Goal: Communication & Community: Answer question/provide support

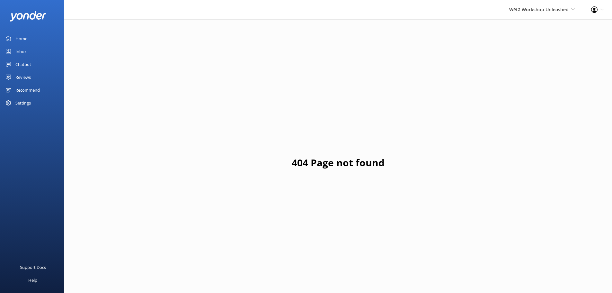
click at [34, 79] on link "Reviews" at bounding box center [32, 77] width 64 height 13
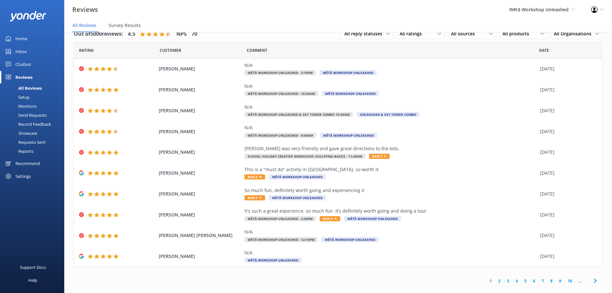
click at [521, 280] on link "5" at bounding box center [525, 281] width 9 height 6
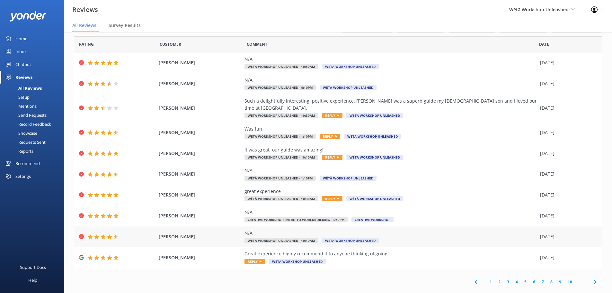
scroll to position [8, 0]
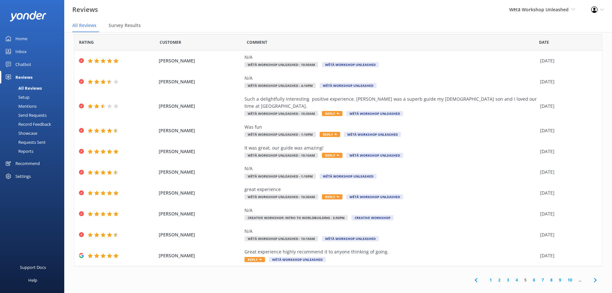
click at [539, 277] on link "7" at bounding box center [543, 280] width 9 height 6
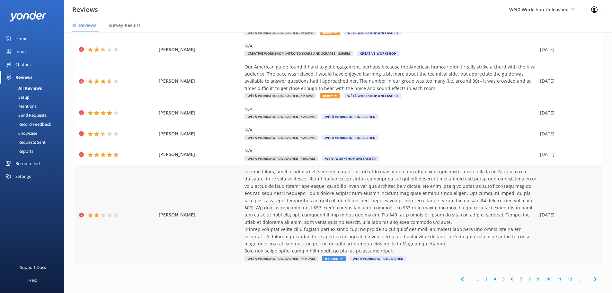
scroll to position [123, 0]
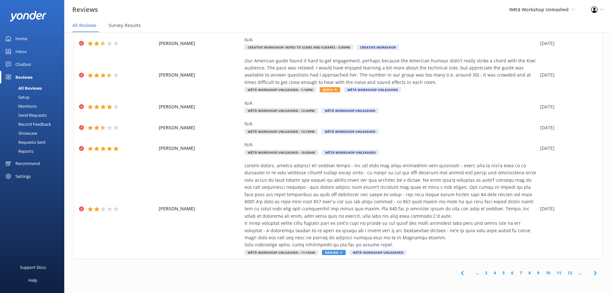
click at [536, 274] on link "9" at bounding box center [538, 273] width 9 height 6
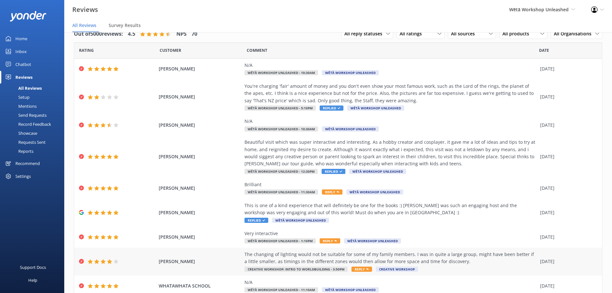
scroll to position [59, 0]
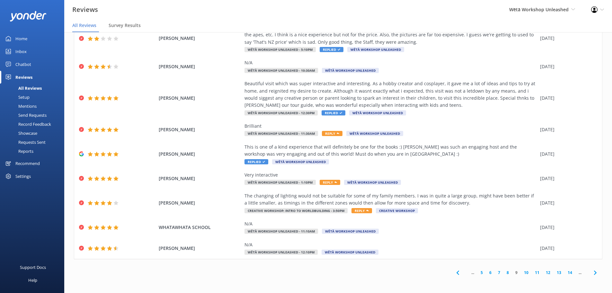
click at [504, 273] on link "8" at bounding box center [508, 272] width 9 height 6
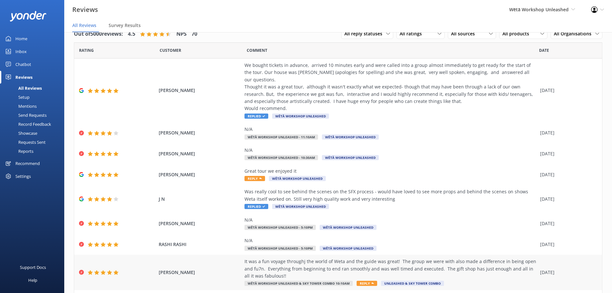
scroll to position [64, 0]
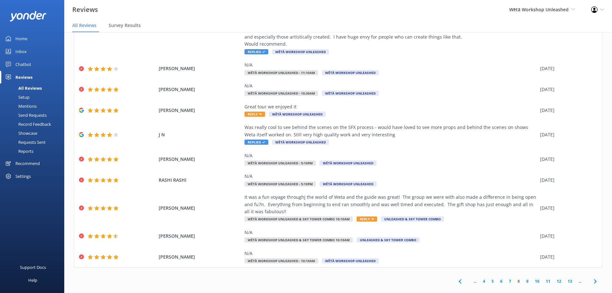
click at [506, 278] on link "7" at bounding box center [510, 281] width 9 height 6
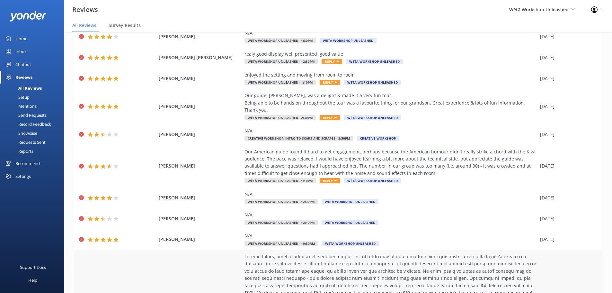
scroll to position [123, 0]
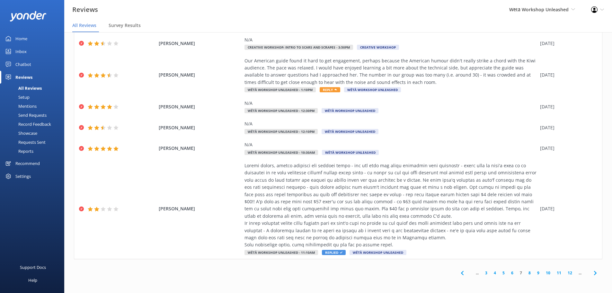
click at [508, 273] on link "6" at bounding box center [512, 273] width 9 height 6
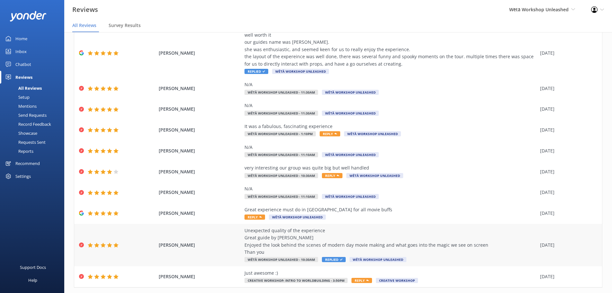
scroll to position [59, 0]
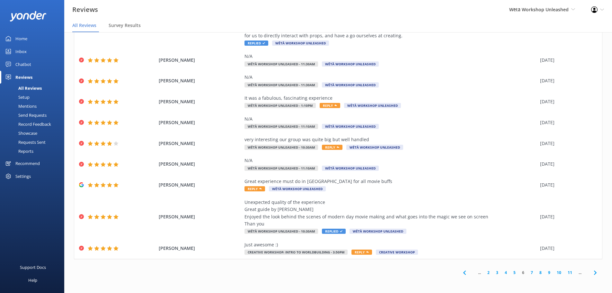
click at [510, 272] on link "5" at bounding box center [514, 272] width 9 height 6
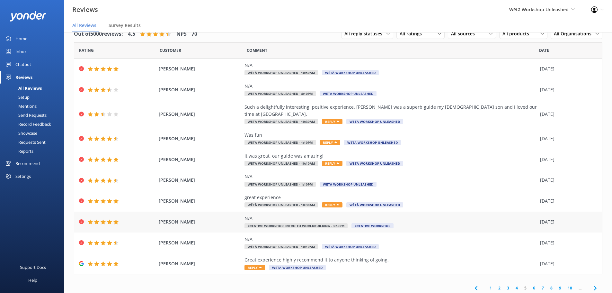
scroll to position [8, 0]
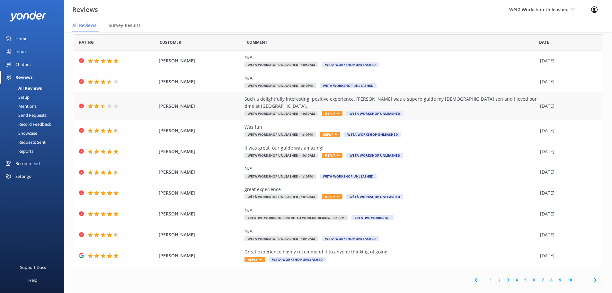
click at [429, 106] on div "Such a delightfully interesting positive experience. [PERSON_NAME] was a superb…" at bounding box center [391, 106] width 293 height 22
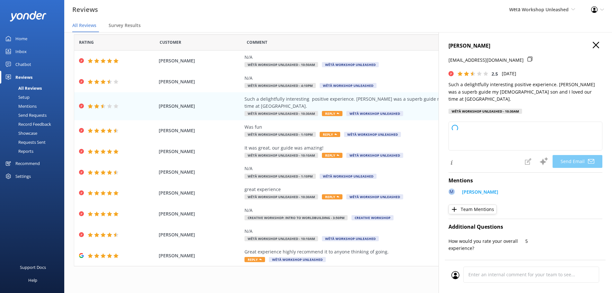
type textarea "Kia [PERSON_NAME], Thank you so much for your lovely feedback! We're thrilled t…"
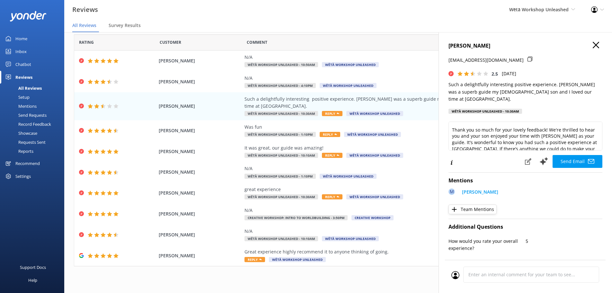
scroll to position [0, 0]
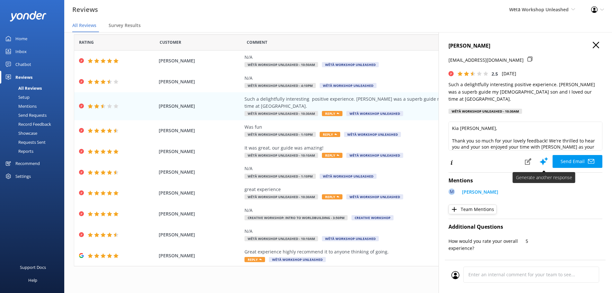
click at [540, 157] on use at bounding box center [544, 161] width 8 height 8
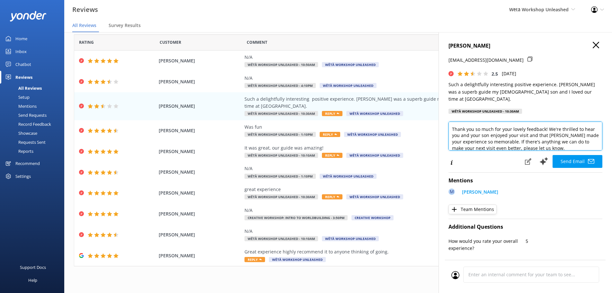
scroll to position [13, 0]
drag, startPoint x: 571, startPoint y: 140, endPoint x: 520, endPoint y: 134, distance: 51.4
click at [520, 134] on textarea "Kia [PERSON_NAME], Thank you so much for your lovely feedback! We're thrilled t…" at bounding box center [526, 136] width 154 height 29
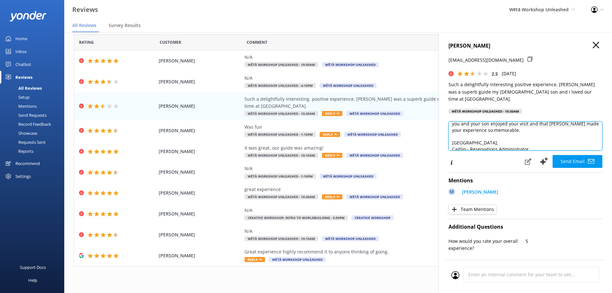
scroll to position [29, 0]
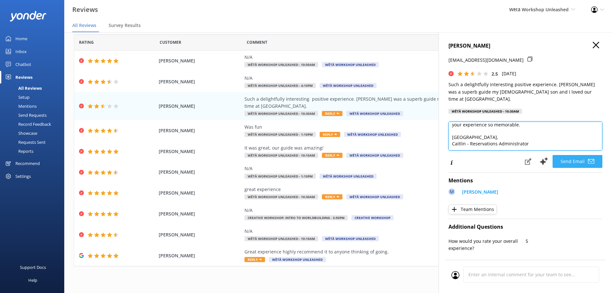
type textarea "Kia [PERSON_NAME], Thank you so much for your lovely feedback! We're thrilled t…"
click at [572, 155] on button "Send Email" at bounding box center [578, 161] width 50 height 13
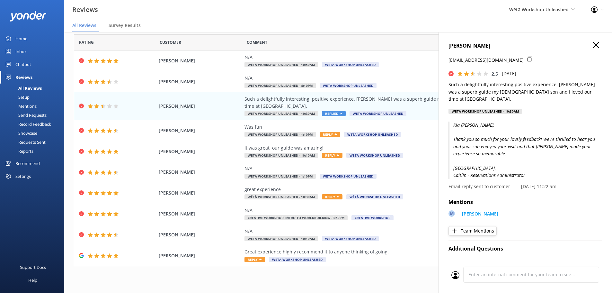
click at [594, 42] on icon "button" at bounding box center [596, 45] width 6 height 6
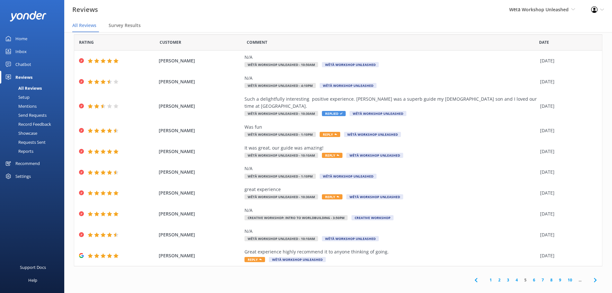
click at [513, 277] on link "4" at bounding box center [517, 280] width 9 height 6
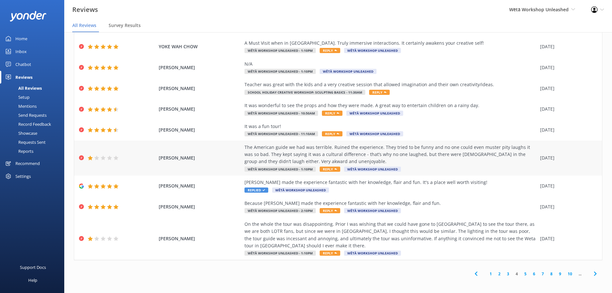
scroll to position [44, 0]
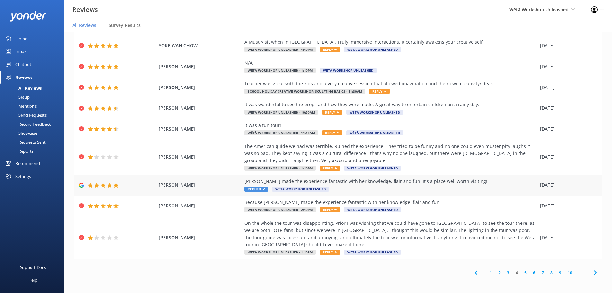
click at [380, 181] on div "[PERSON_NAME] made the experience fantastic with her knowledge, flair and fun. …" at bounding box center [391, 181] width 293 height 7
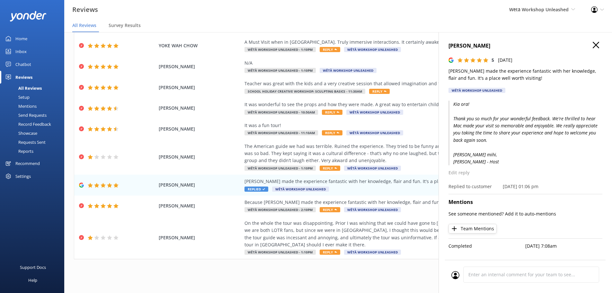
click at [596, 45] on use "button" at bounding box center [596, 45] width 6 height 6
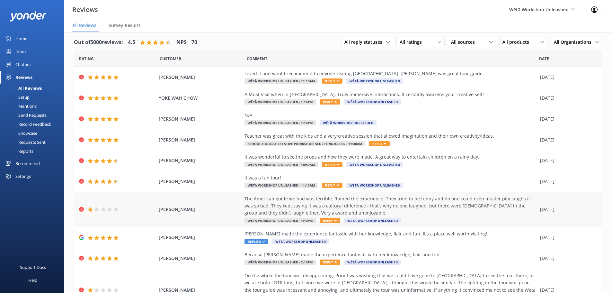
scroll to position [13, 0]
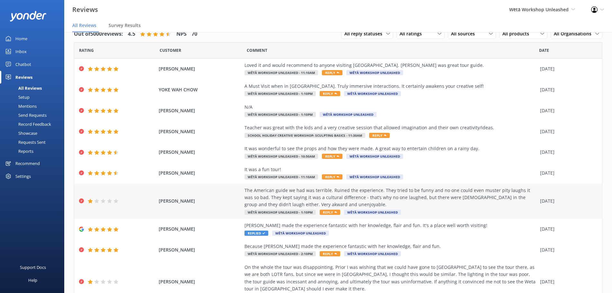
click at [445, 201] on div "The American guide we had was terrible. Ruined the experience. They tried to be…" at bounding box center [391, 198] width 293 height 22
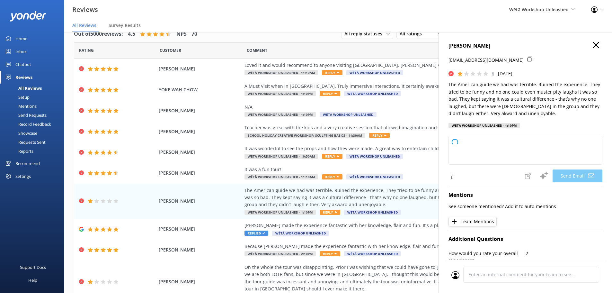
type textarea "Kia [PERSON_NAME], Thank you for sharing your feedback – I’m really sorry to he…"
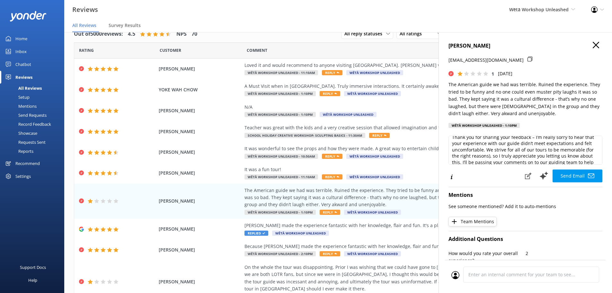
scroll to position [32, 0]
click at [593, 46] on use "button" at bounding box center [596, 45] width 6 height 6
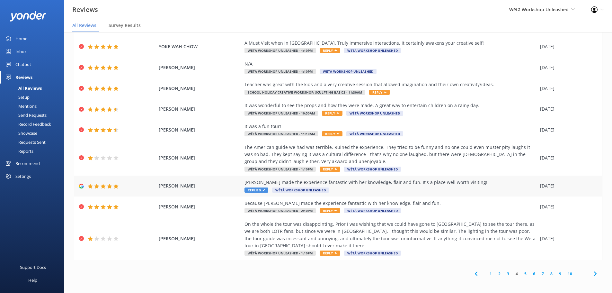
scroll to position [44, 0]
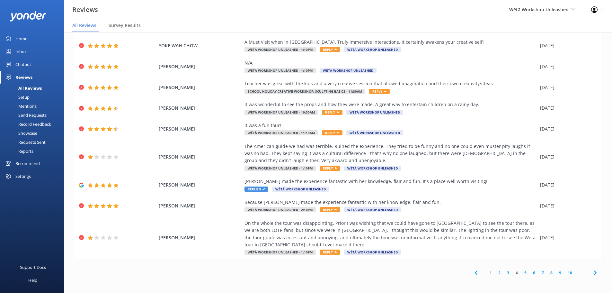
click at [505, 273] on link "3" at bounding box center [508, 273] width 9 height 6
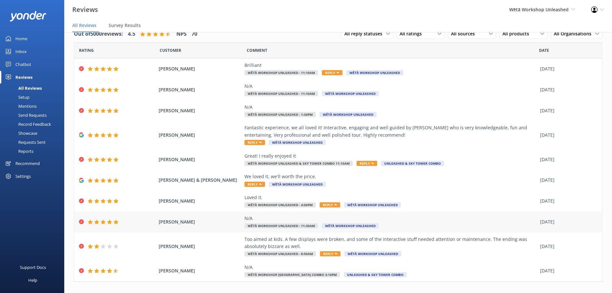
scroll to position [23, 0]
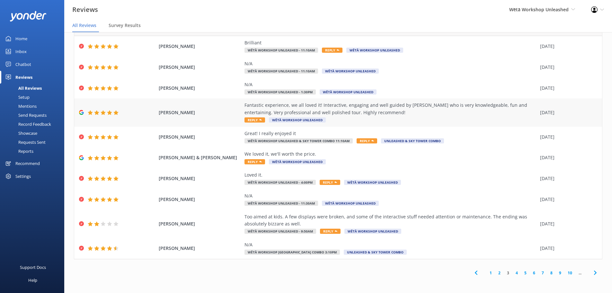
click at [494, 109] on div "Fantastic experience, we all loved it! Interactive, engaging and well guided by…" at bounding box center [391, 109] width 293 height 14
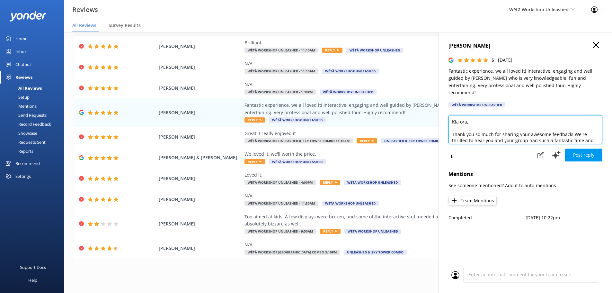
click at [467, 116] on textarea "Kia ora, Thank you so much for sharing your awesome feedback! We're thrilled to…" at bounding box center [526, 129] width 154 height 29
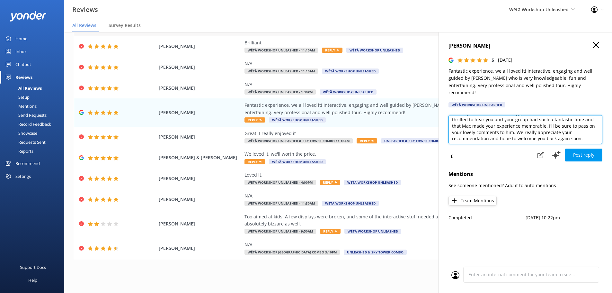
scroll to position [32, 0]
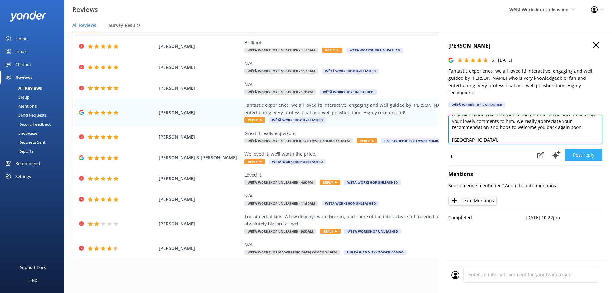
type textarea "Kia ora [PERSON_NAME], Thank you so much for sharing your awesome feedback! We'…"
click at [583, 149] on button "Post reply" at bounding box center [583, 155] width 37 height 13
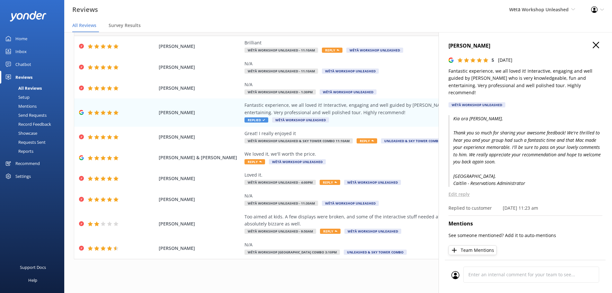
click at [597, 46] on h4 "[PERSON_NAME]" at bounding box center [526, 46] width 154 height 8
click at [593, 45] on icon "button" at bounding box center [596, 45] width 6 height 6
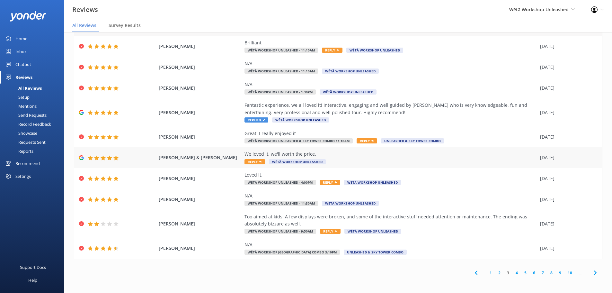
click at [452, 155] on div "We loved it, we'll worth the price." at bounding box center [391, 153] width 293 height 7
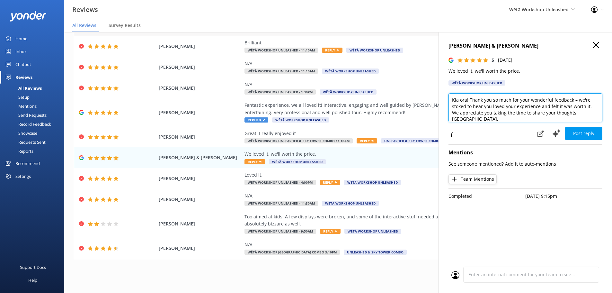
click at [466, 101] on textarea "Kia ora! Thank you so much for your wonderful feedback – we're stoked to hear y…" at bounding box center [526, 107] width 154 height 29
click at [475, 105] on textarea "Kia [PERSON_NAME] and [PERSON_NAME]! Thank you so much for your wonderful feedb…" at bounding box center [526, 107] width 154 height 29
type textarea "Kia [PERSON_NAME] and [PERSON_NAME]! Thank you so much for your wonderful feedb…"
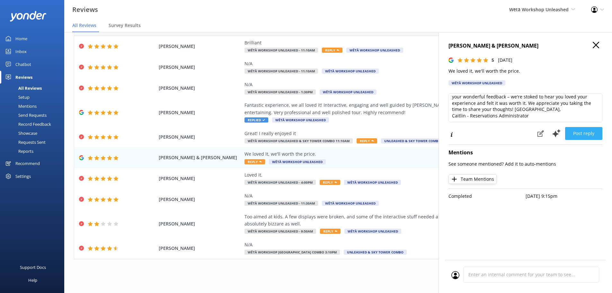
click at [590, 133] on button "Post reply" at bounding box center [583, 133] width 37 height 13
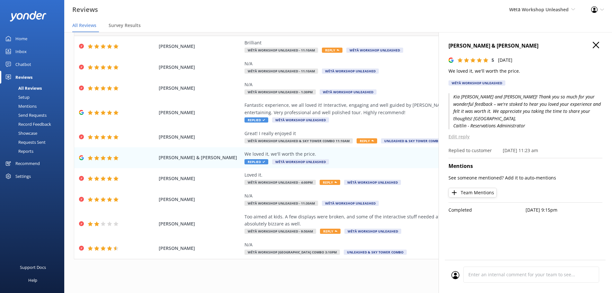
click at [596, 45] on use "button" at bounding box center [596, 45] width 6 height 6
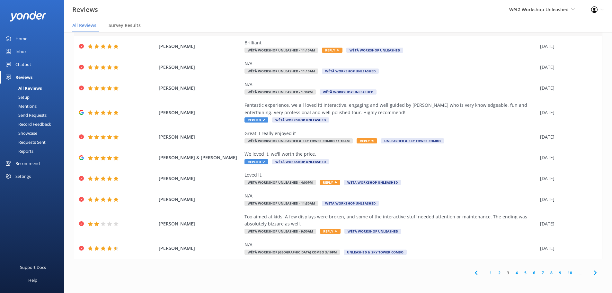
click at [495, 272] on link "2" at bounding box center [499, 273] width 9 height 6
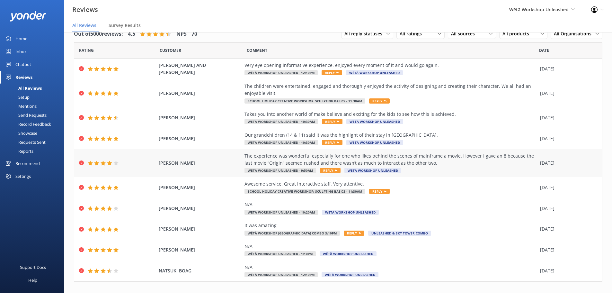
click at [473, 165] on div "The experience was wonderful especially for one who likes behind the scenes of …" at bounding box center [391, 159] width 293 height 14
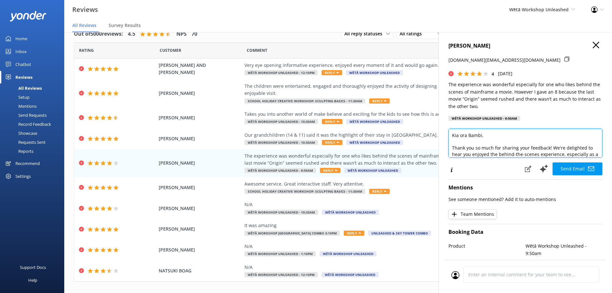
drag, startPoint x: 579, startPoint y: 134, endPoint x: 559, endPoint y: 144, distance: 22.3
click at [559, 144] on textarea "Kia ora Bambi, Thank you so much for sharing your feedback! We're delighted to …" at bounding box center [526, 143] width 154 height 29
click at [559, 145] on textarea "Kia ora Bambi, Thank you so much for sharing your feedback! We're delighted to …" at bounding box center [526, 143] width 154 height 29
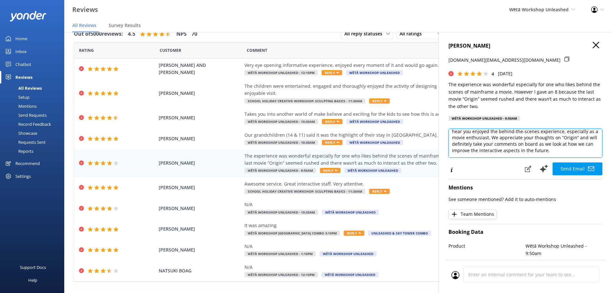
scroll to position [32, 0]
click at [560, 137] on textarea "Kia ora Bambi, Thank you so much for sharing your feedback! We're delighted to …" at bounding box center [526, 143] width 154 height 29
drag, startPoint x: 577, startPoint y: 135, endPoint x: 563, endPoint y: 137, distance: 14.4
click at [563, 137] on textarea "Kia ora Bambi, Thank you so much for sharing your feedback! We're delighted to …" at bounding box center [526, 143] width 154 height 29
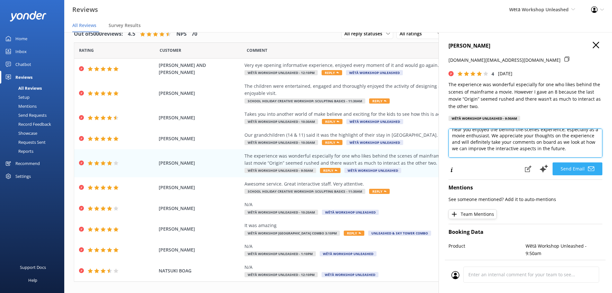
type textarea "Kia ora Bambi, Thank you so much for sharing your feedback! We're delighted to …"
click at [588, 171] on use at bounding box center [591, 168] width 6 height 5
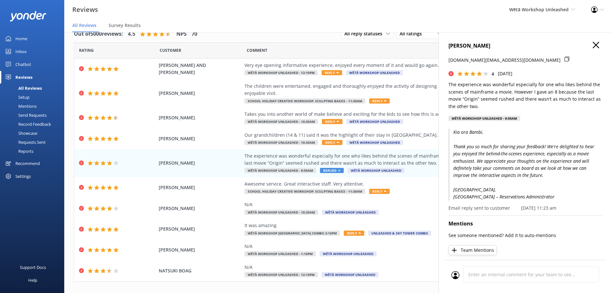
click at [594, 45] on icon "button" at bounding box center [596, 45] width 6 height 6
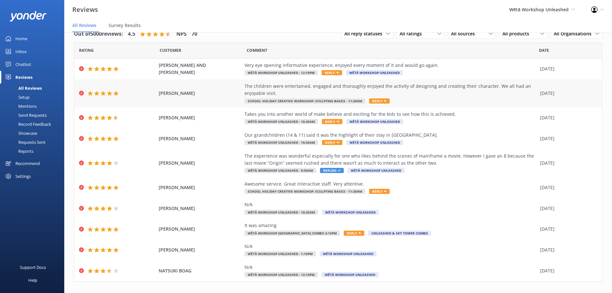
click at [488, 95] on div "The children were entertained, engaged and thoroughly enjoyed the activity of d…" at bounding box center [391, 90] width 293 height 14
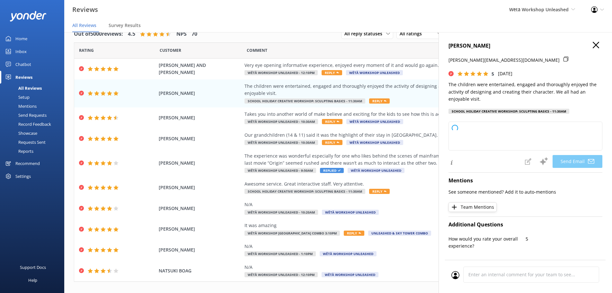
type textarea "Kia [PERSON_NAME], Thank you so much for your wonderful feedback! We’re delight…"
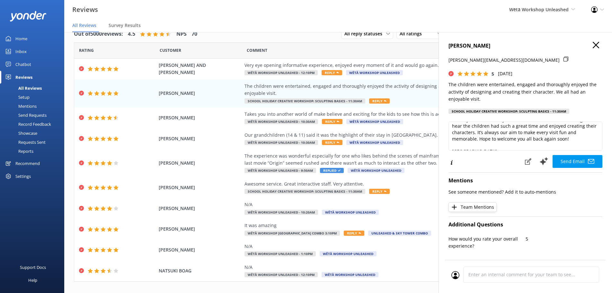
scroll to position [32, 0]
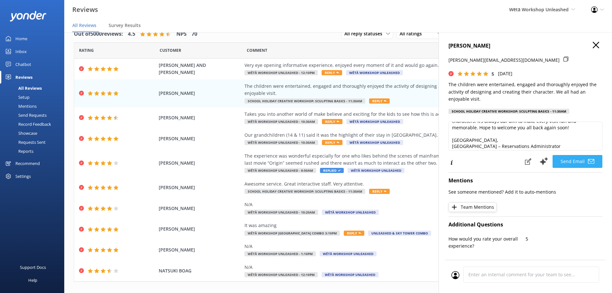
click at [567, 161] on button "Send Email" at bounding box center [578, 161] width 50 height 13
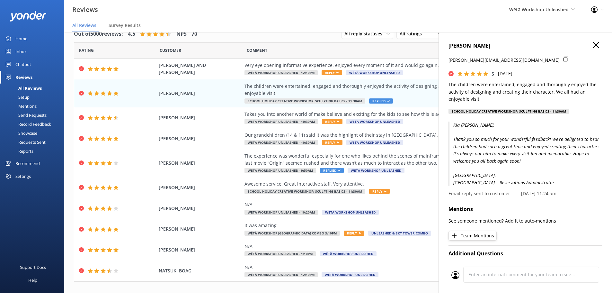
click at [594, 46] on icon "button" at bounding box center [596, 45] width 6 height 6
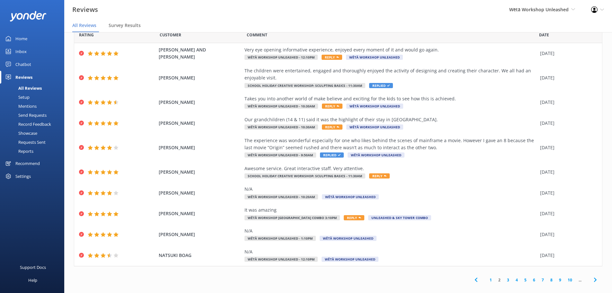
scroll to position [23, 0]
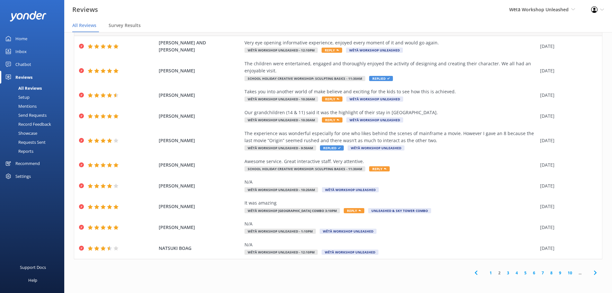
click at [487, 272] on link "1" at bounding box center [491, 273] width 9 height 6
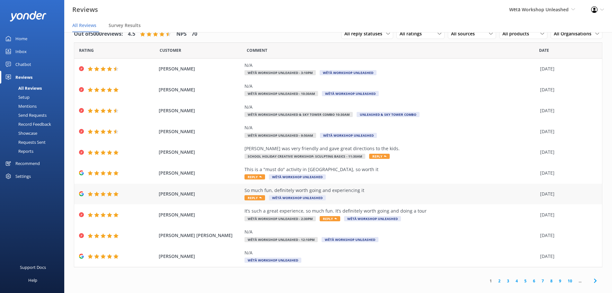
click at [411, 193] on div "So much fun, definitely worth going and experiencing it" at bounding box center [391, 190] width 293 height 7
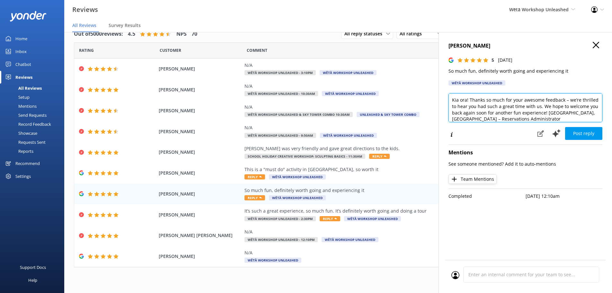
click at [465, 101] on textarea "Kia ora! Thanks so much for your awesome feedback – we’re thrilled to hear you …" at bounding box center [526, 107] width 154 height 29
click at [467, 100] on textarea "Kia ora! Thanks so much for your awesome feedback – we’re thrilled to hear you …" at bounding box center [526, 107] width 154 height 29
type textarea "Kia [PERSON_NAME]! Thanks so much for your awesome feedback – we’re thrilled to…"
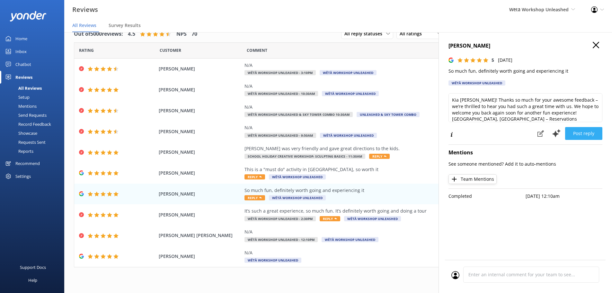
click at [583, 131] on button "Post reply" at bounding box center [583, 133] width 37 height 13
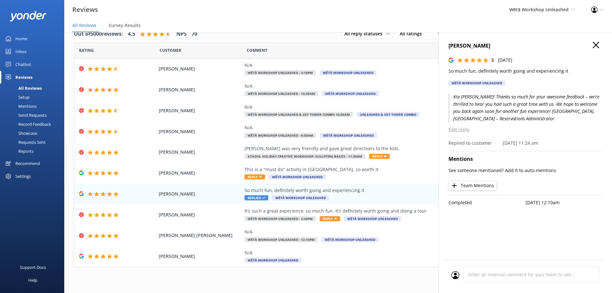
click at [596, 45] on use "button" at bounding box center [596, 45] width 6 height 6
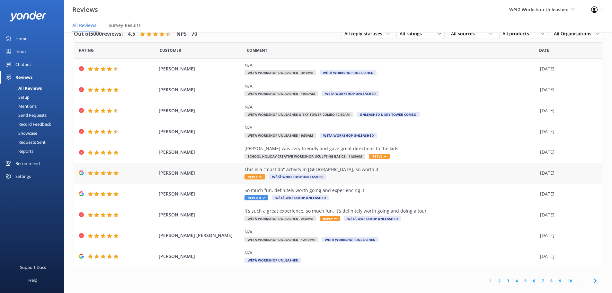
click at [305, 172] on div "This is a "must do" activity in [GEOGRAPHIC_DATA], so worth it" at bounding box center [391, 169] width 293 height 7
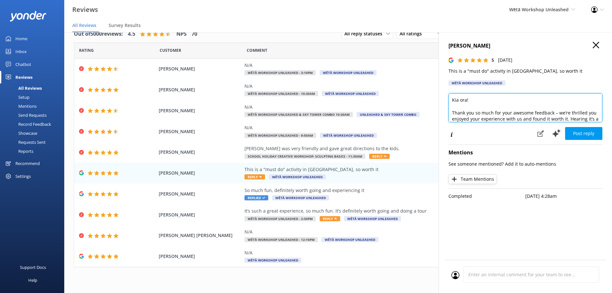
click at [467, 101] on textarea "Kia ora! Thank you so much for your awesome feedback – we’re thrilled you enjoy…" at bounding box center [526, 107] width 154 height 29
click at [556, 113] on textarea "Kia ora [PERSON_NAME]! Thank you so much for your awesome feedback – we’re thri…" at bounding box center [526, 107] width 154 height 29
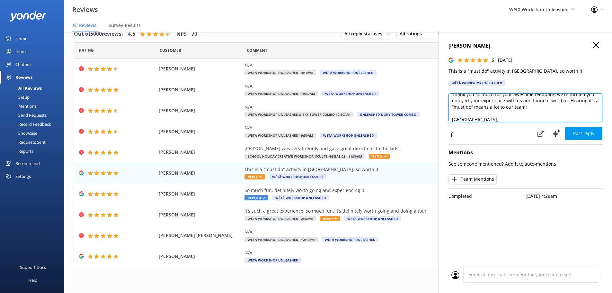
scroll to position [29, 0]
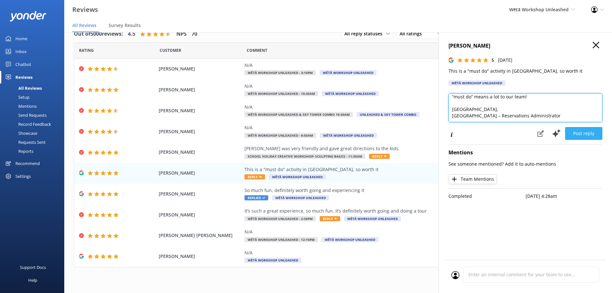
type textarea "Kia ora [PERSON_NAME]! Thank you so much for your awesome feedback, we’re thril…"
click at [584, 130] on button "Post reply" at bounding box center [583, 133] width 37 height 13
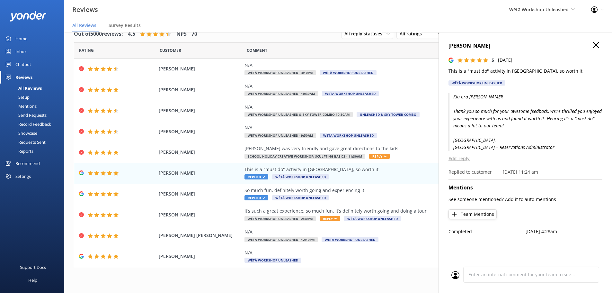
click at [598, 45] on icon "button" at bounding box center [596, 45] width 6 height 6
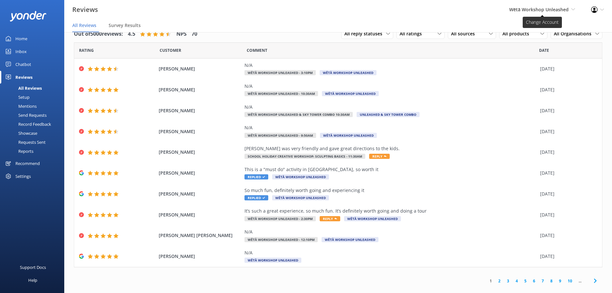
click at [548, 8] on span "Wētā Workshop Unleashed" at bounding box center [538, 9] width 59 height 6
click at [544, 26] on link "Wētā Workshop" at bounding box center [551, 27] width 64 height 15
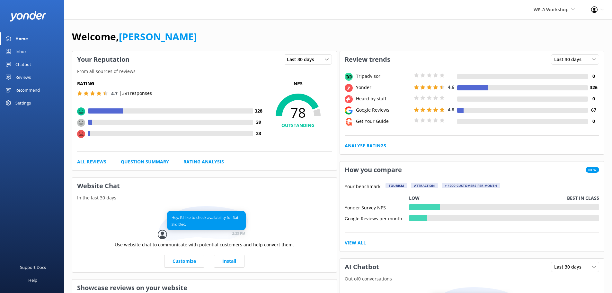
click at [24, 80] on div "Reviews" at bounding box center [22, 77] width 15 height 13
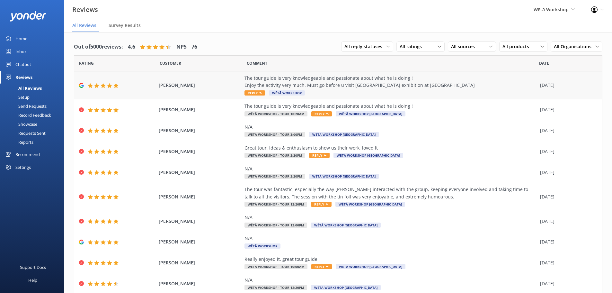
click at [351, 84] on div "The tour guide is very knowledgeable and passionate about what he is doing ! En…" at bounding box center [391, 82] width 293 height 14
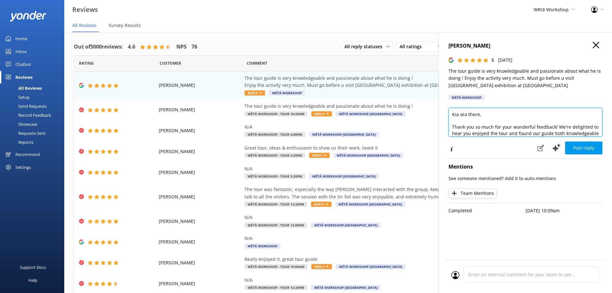
click at [474, 114] on textarea "Kia ora there, Thank you so much for your wonderful feedback! We're delighted t…" at bounding box center [526, 122] width 154 height 29
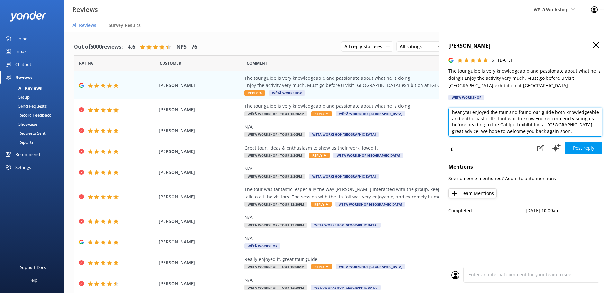
scroll to position [23, 0]
click at [473, 133] on textarea "Kia [PERSON_NAME], Thank you so much for your wonderful feedback! We're delight…" at bounding box center [526, 122] width 154 height 29
drag, startPoint x: 499, startPoint y: 130, endPoint x: 489, endPoint y: 121, distance: 13.0
click at [489, 121] on textarea "Kia [PERSON_NAME], Thank you so much for your wonderful feedback! We're delight…" at bounding box center [526, 122] width 154 height 29
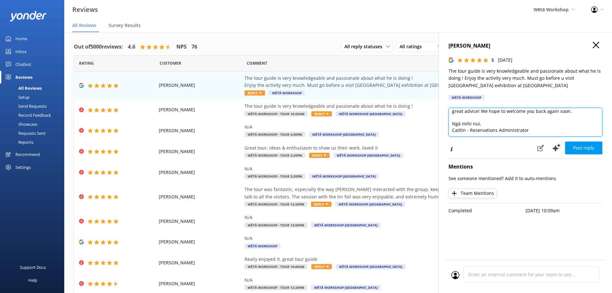
click at [487, 116] on textarea "Kia [PERSON_NAME], Thank you so much for your wonderful feedback! We're delight…" at bounding box center [526, 122] width 154 height 29
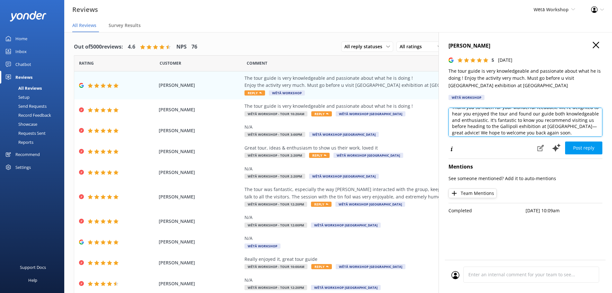
drag, startPoint x: 575, startPoint y: 110, endPoint x: 522, endPoint y: 120, distance: 54.4
click at [522, 120] on textarea "Kia [PERSON_NAME], Thank you so much for your wonderful feedback! We're delight…" at bounding box center [526, 122] width 154 height 29
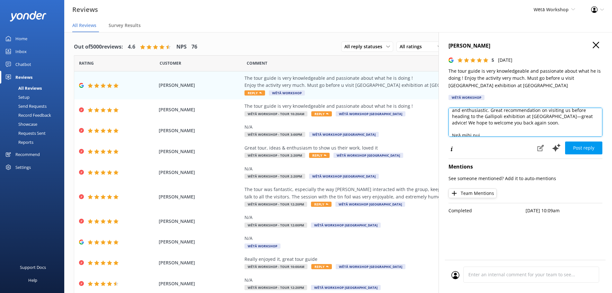
scroll to position [25, 0]
drag, startPoint x: 568, startPoint y: 127, endPoint x: 464, endPoint y: 126, distance: 103.8
click at [464, 126] on textarea "Kia [PERSON_NAME], Thank you so much for your wonderful feedback! We're delight…" at bounding box center [526, 122] width 154 height 29
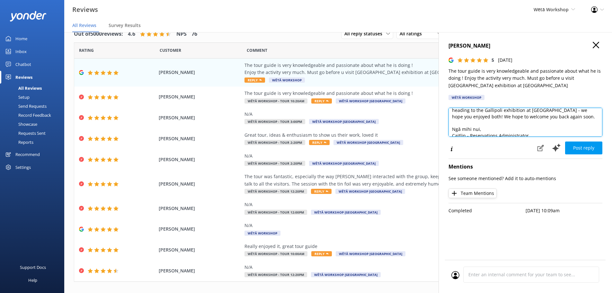
scroll to position [41, 0]
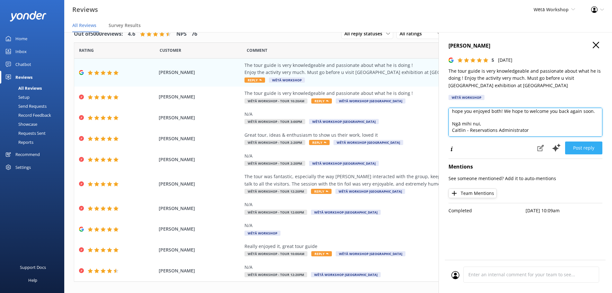
type textarea "Kia [PERSON_NAME], Thank you so much for your wonderful feedback! We're delight…"
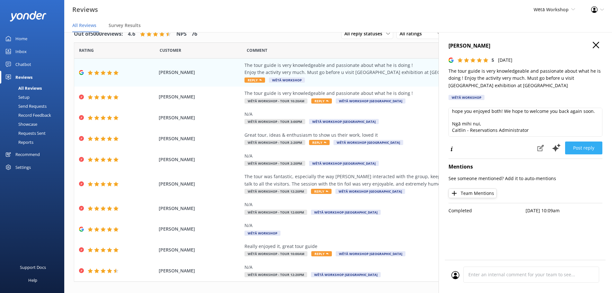
click at [589, 148] on button "Post reply" at bounding box center [583, 147] width 37 height 13
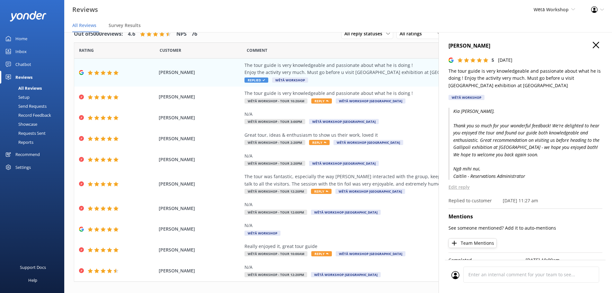
click at [596, 45] on h4 "[PERSON_NAME]" at bounding box center [526, 46] width 154 height 8
click at [340, 176] on div "The tour was fantastic, especially the way [PERSON_NAME] interacted with the gr…" at bounding box center [391, 180] width 293 height 14
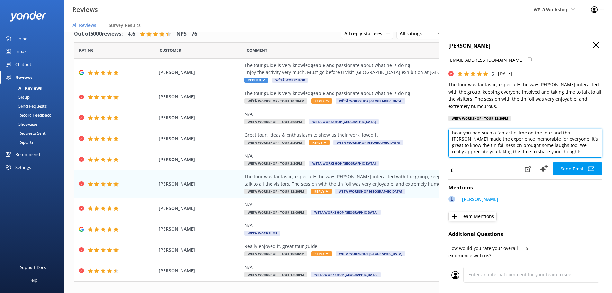
scroll to position [23, 0]
drag, startPoint x: 545, startPoint y: 145, endPoint x: 554, endPoint y: 137, distance: 12.8
click at [554, 137] on textarea "Kia [PERSON_NAME], Thank you so much for your wonderful feedback! We're delight…" at bounding box center [526, 143] width 154 height 29
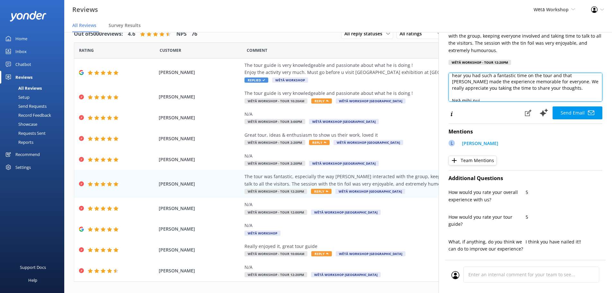
scroll to position [64, 0]
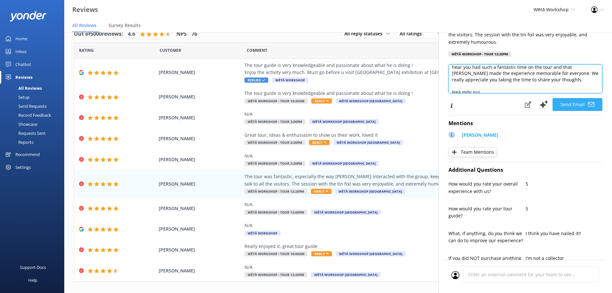
type textarea "Kia [PERSON_NAME], Thank you so much for your wonderful feedback! We're delight…"
click at [582, 107] on button "Send Email" at bounding box center [578, 104] width 50 height 13
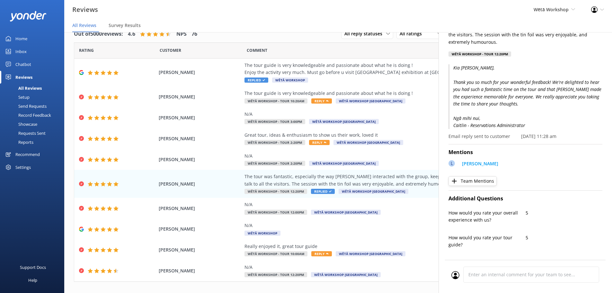
scroll to position [0, 0]
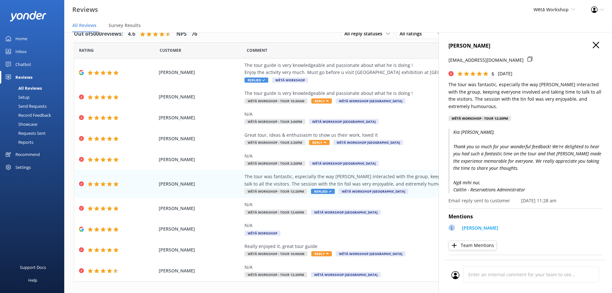
click at [595, 45] on h4 "[PERSON_NAME]" at bounding box center [526, 46] width 154 height 8
click at [590, 40] on div "[PERSON_NAME] [EMAIL_ADDRESS][DOMAIN_NAME] 5 [DATE] The tour was fantastic, esp…" at bounding box center [526, 178] width 174 height 293
click at [588, 46] on h4 "[PERSON_NAME]" at bounding box center [526, 46] width 154 height 8
click at [593, 45] on icon "button" at bounding box center [596, 45] width 6 height 6
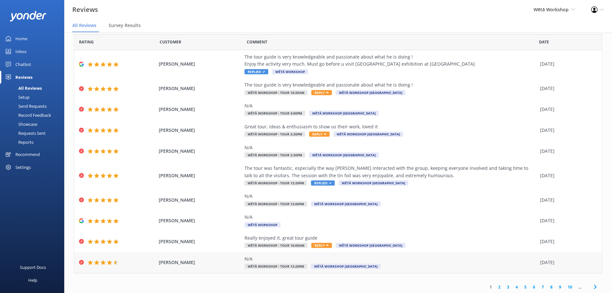
scroll to position [23, 0]
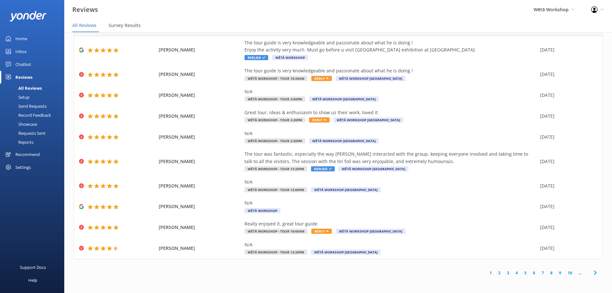
click at [496, 272] on link "2" at bounding box center [499, 273] width 9 height 6
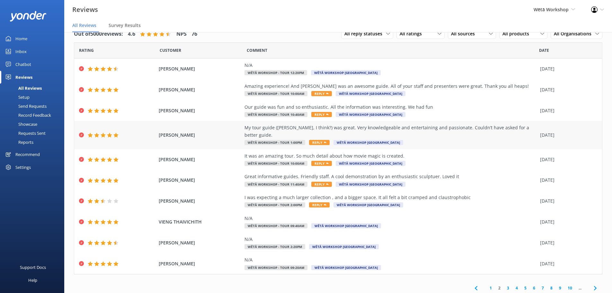
click at [435, 134] on div "My tour guide ([PERSON_NAME], I think?) was great. Very knowledgeable and enter…" at bounding box center [391, 135] width 293 height 22
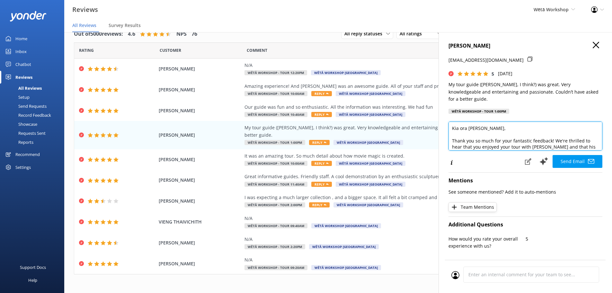
click at [540, 139] on textarea "Kia ora [PERSON_NAME], Thank you so much for your fantastic feedback! We're thr…" at bounding box center [526, 136] width 154 height 29
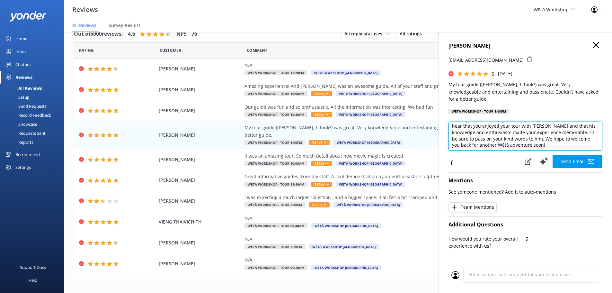
scroll to position [32, 0]
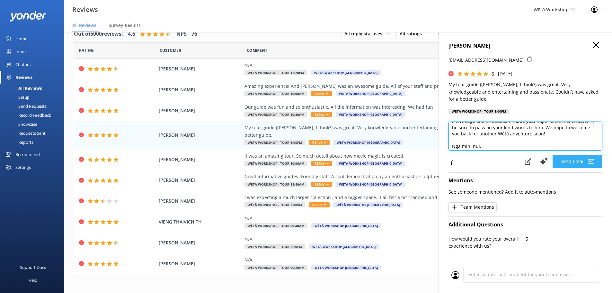
type textarea "Kia ora [PERSON_NAME], Thank you so much for your fantastic feedback! We're thr…"
click at [571, 155] on button "Send Email" at bounding box center [578, 161] width 50 height 13
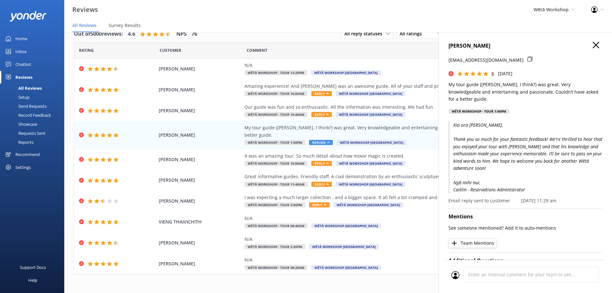
click at [593, 44] on use "button" at bounding box center [596, 45] width 6 height 6
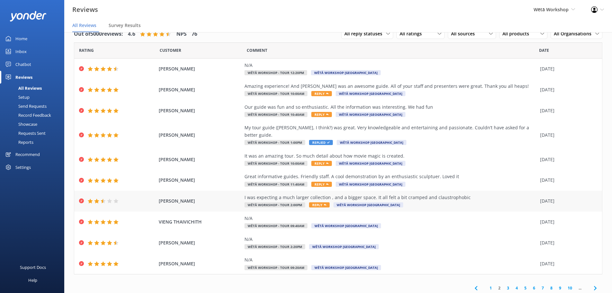
click at [427, 194] on div "I was expecting a much larger collection , and a bigger space. It all felt a bi…" at bounding box center [391, 197] width 293 height 7
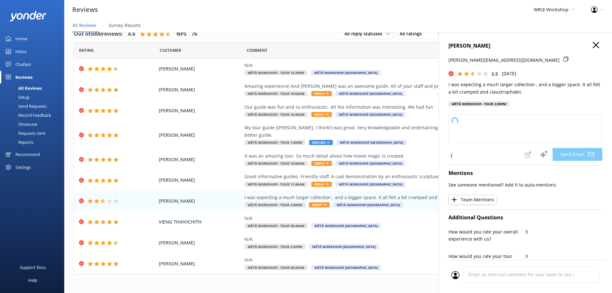
type textarea "Kia ora [PERSON_NAME], Thank you for taking the time to share your thoughts wit…"
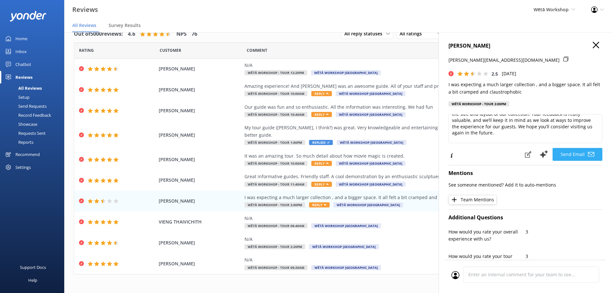
click at [571, 151] on button "Send Email" at bounding box center [578, 154] width 50 height 13
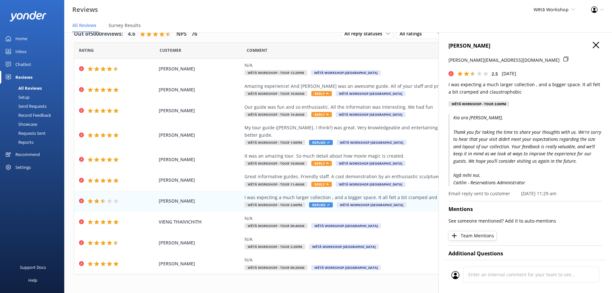
click at [593, 45] on use "button" at bounding box center [596, 45] width 6 height 6
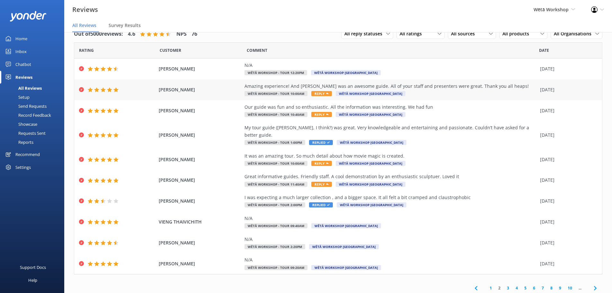
click at [465, 95] on div "Amazing experience! And [PERSON_NAME] was an awesome guide. All of your staff a…" at bounding box center [391, 90] width 293 height 14
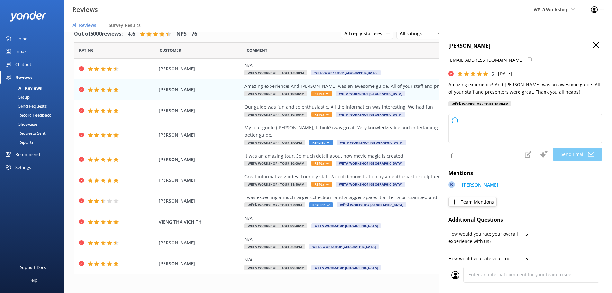
type textarea "Kia [PERSON_NAME], Thank you so much for your wonderful feedback! We're delight…"
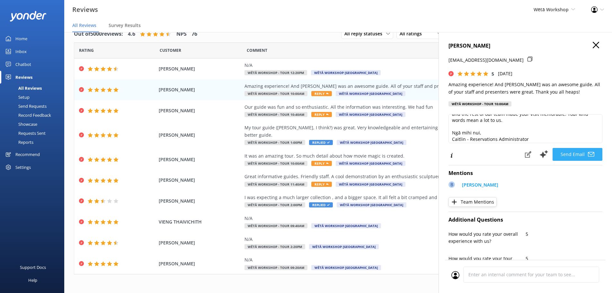
click at [566, 154] on button "Send Email" at bounding box center [578, 154] width 50 height 13
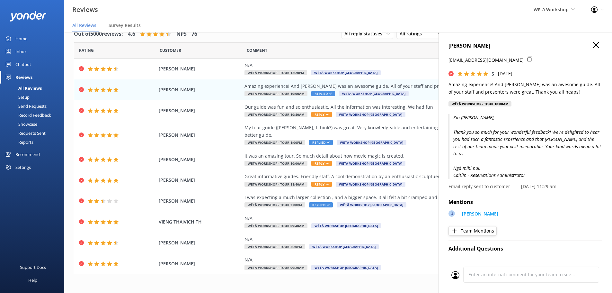
click at [593, 44] on use "button" at bounding box center [596, 45] width 6 height 6
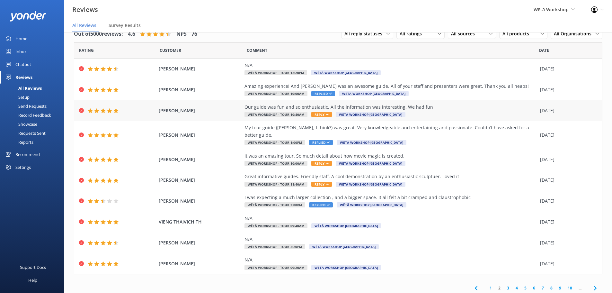
drag, startPoint x: 411, startPoint y: 114, endPoint x: 411, endPoint y: 118, distance: 3.5
click at [411, 117] on div "Our guide was fun and so enthusiastic. All the information was interesting. We …" at bounding box center [391, 111] width 293 height 14
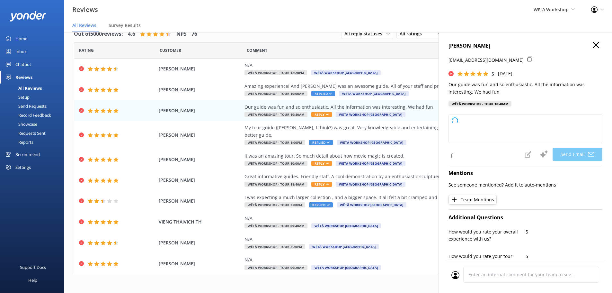
type textarea "Kia ora [PERSON_NAME], Thank you so much for your lovely feedback! We're thrill…"
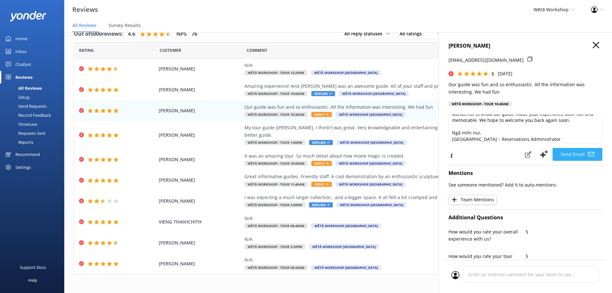
click at [558, 154] on button "Send Email" at bounding box center [578, 154] width 50 height 13
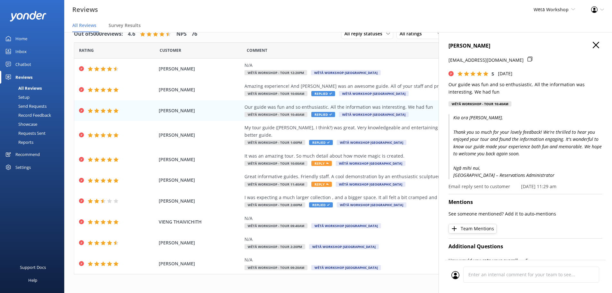
click at [593, 44] on icon "button" at bounding box center [596, 45] width 6 height 6
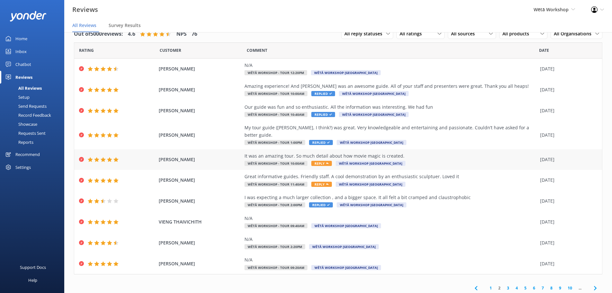
click at [433, 156] on div "It was an amazing tour. So much detail about how movie magic is created. Wētā W…" at bounding box center [391, 159] width 293 height 14
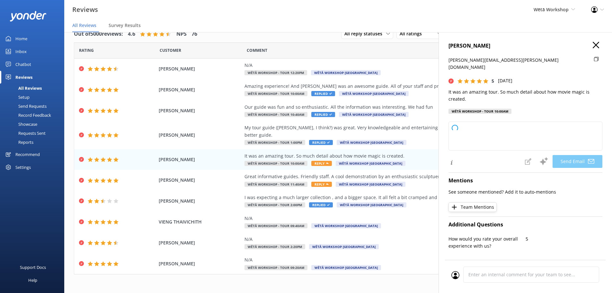
type textarea "Kia ora [PERSON_NAME], Thank you so much for your wonderful feedback! We're del…"
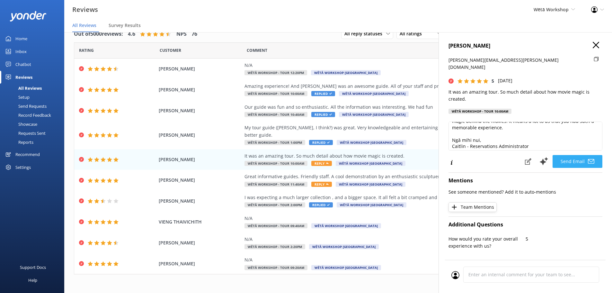
click at [562, 155] on button "Send Email" at bounding box center [578, 161] width 50 height 13
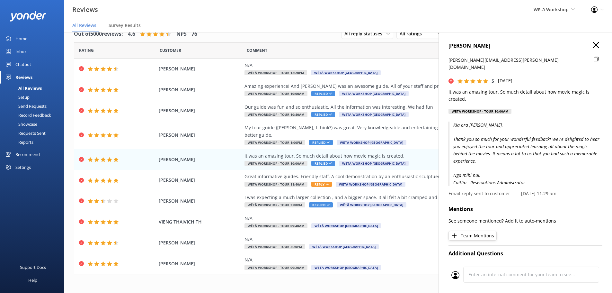
click at [593, 45] on use "button" at bounding box center [596, 45] width 6 height 6
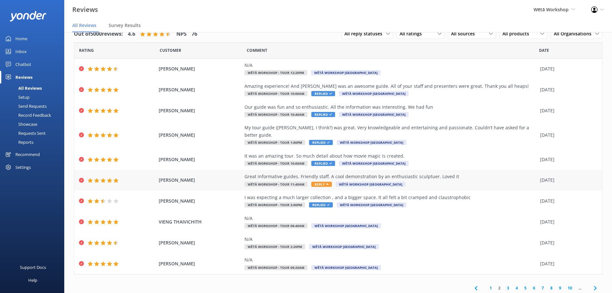
click at [414, 173] on div "Great informative guides. Friendly staff. A cool demonstration by an enthusiast…" at bounding box center [391, 176] width 293 height 7
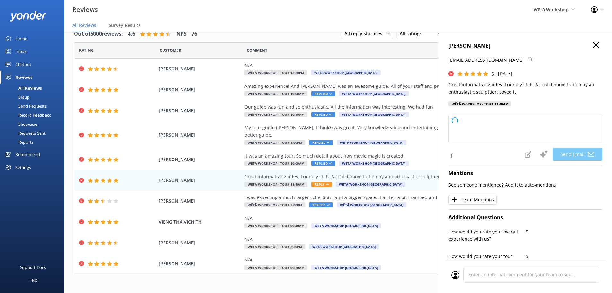
type textarea "Kia ora [PERSON_NAME], Thank you so much for your wonderful feedback! We're del…"
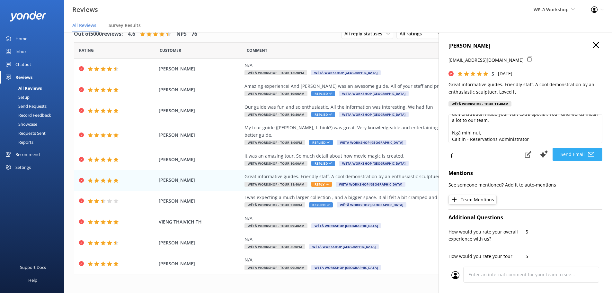
click at [560, 153] on button "Send Email" at bounding box center [578, 154] width 50 height 13
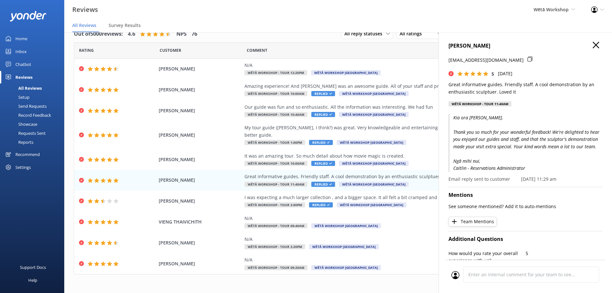
click at [593, 47] on icon "button" at bounding box center [596, 45] width 6 height 6
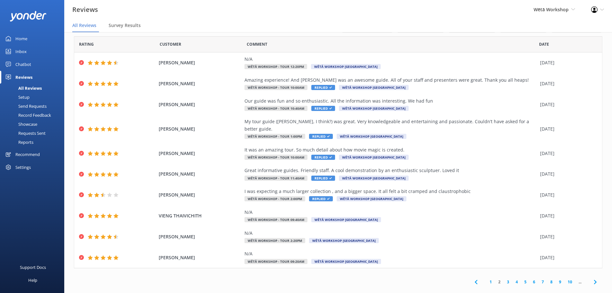
scroll to position [8, 0]
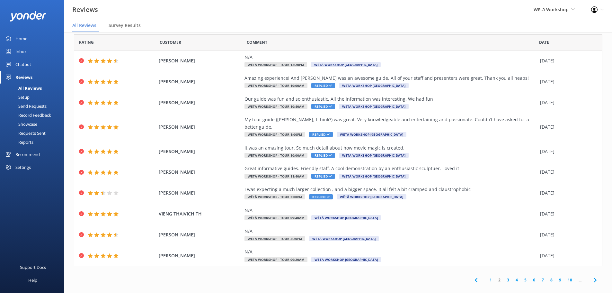
click at [504, 277] on link "3" at bounding box center [508, 280] width 9 height 6
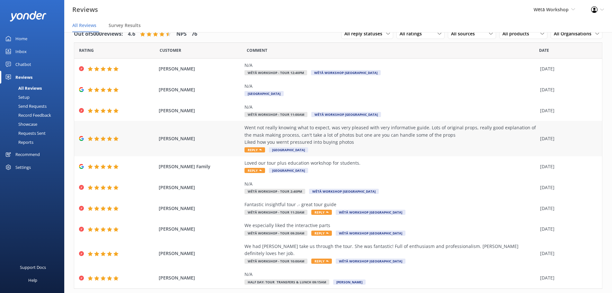
click at [437, 122] on div "[PERSON_NAME] Went not really knowing what to expect, was very pleased with ver…" at bounding box center [338, 138] width 528 height 35
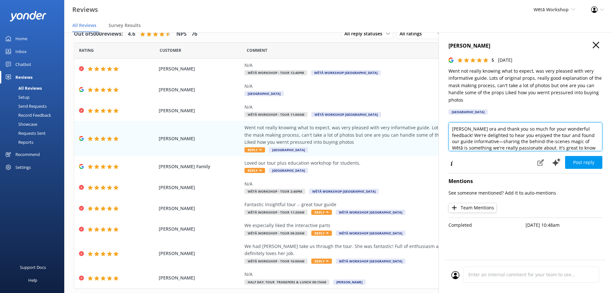
click at [471, 129] on textarea "[PERSON_NAME] ora and thank you so much for your wonderful feedback! We're deli…" at bounding box center [526, 136] width 154 height 29
drag, startPoint x: 468, startPoint y: 130, endPoint x: 539, endPoint y: 140, distance: 71.8
click at [468, 130] on textarea "[PERSON_NAME] ora and thank you so much for your wonderful feedback! We're deli…" at bounding box center [526, 136] width 154 height 29
drag, startPoint x: 477, startPoint y: 141, endPoint x: 537, endPoint y: 133, distance: 60.3
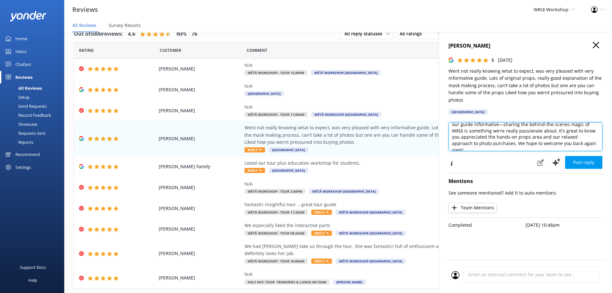
click at [537, 133] on textarea "Kia [PERSON_NAME]! Thank you so much for your wonderful feedback! We're delight…" at bounding box center [526, 136] width 154 height 29
drag, startPoint x: 560, startPoint y: 133, endPoint x: 479, endPoint y: 140, distance: 81.6
click at [479, 140] on textarea "Kia [PERSON_NAME]! Thank you so much for your wonderful feedback! We're delight…" at bounding box center [526, 136] width 154 height 29
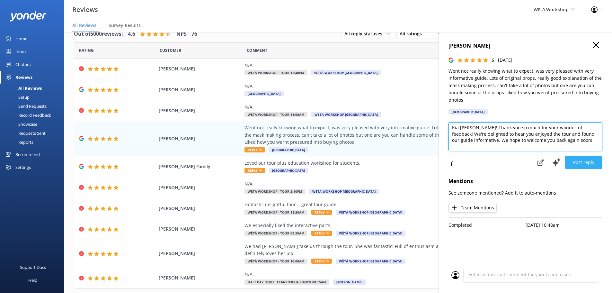
type textarea "Kia [PERSON_NAME]! Thank you so much for your wonderful feedback! We're delight…"
click at [586, 162] on button "Post reply" at bounding box center [583, 162] width 37 height 13
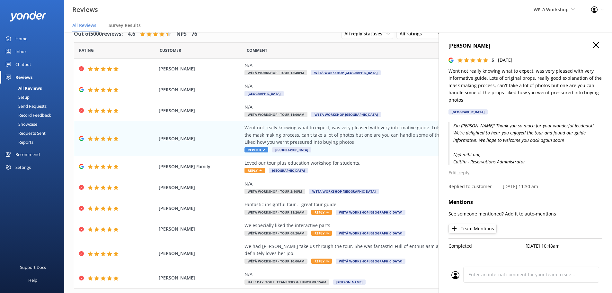
click at [596, 42] on icon "button" at bounding box center [596, 45] width 6 height 6
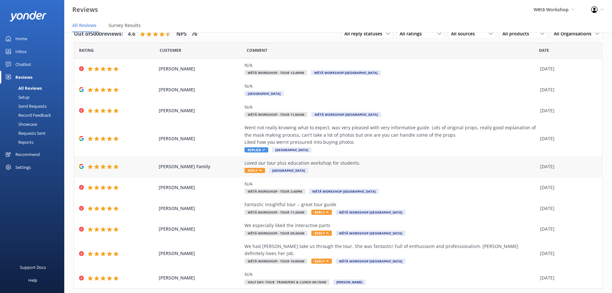
click at [383, 173] on div "Loved our tour plus education workshop for students. [GEOGRAPHIC_DATA]" at bounding box center [391, 166] width 293 height 14
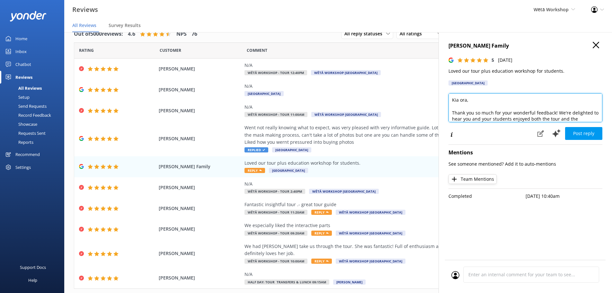
click at [466, 100] on textarea "Kia ora, Thank you so much for your wonderful feedback! We're delighted to hear…" at bounding box center [526, 107] width 154 height 29
type textarea "Kia ora, Thank you so much for your wonderful feedback! We're delighted to hear…"
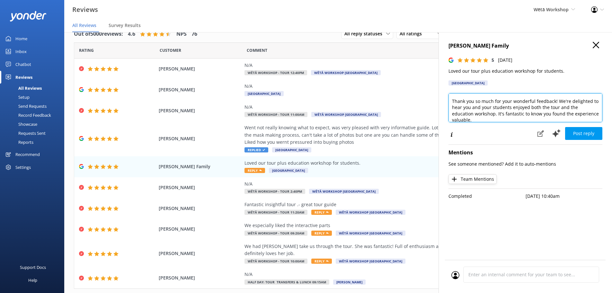
scroll to position [32, 0]
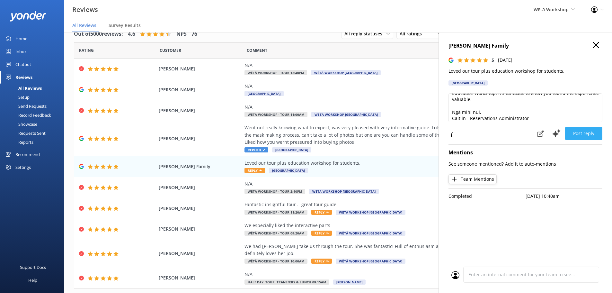
click at [576, 131] on button "Post reply" at bounding box center [583, 133] width 37 height 13
click at [598, 45] on icon "button" at bounding box center [596, 45] width 6 height 6
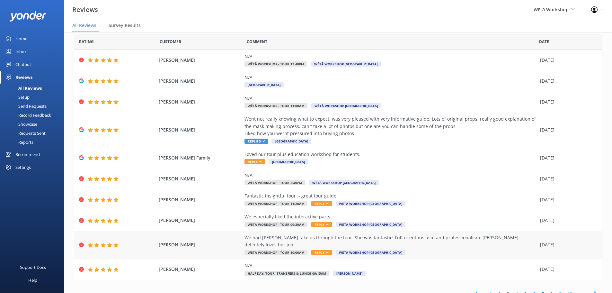
scroll to position [23, 0]
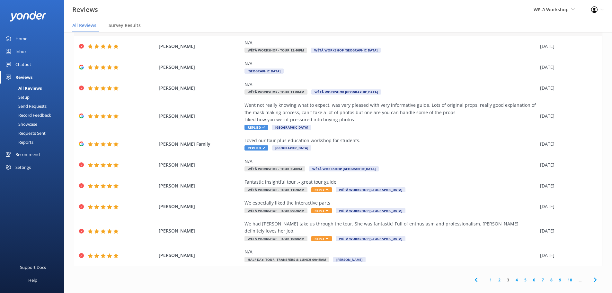
click at [513, 277] on link "4" at bounding box center [517, 280] width 9 height 6
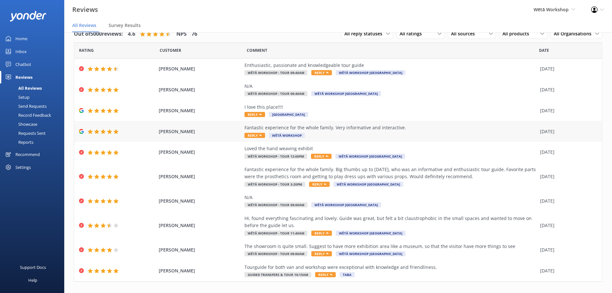
click at [326, 133] on div "Fantastic experience for the whole family. Very informative and interactive. Re…" at bounding box center [391, 131] width 293 height 14
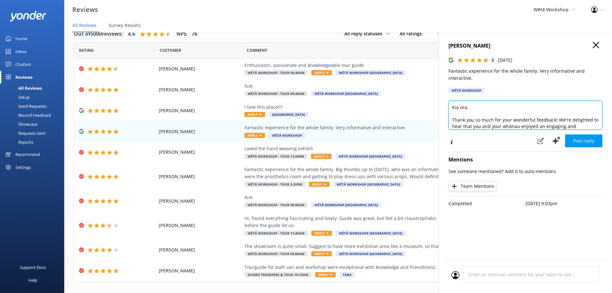
click at [467, 105] on textarea "Kia ora, Thank you so much for your wonderful feedback! We're delighted to hear…" at bounding box center [526, 115] width 154 height 29
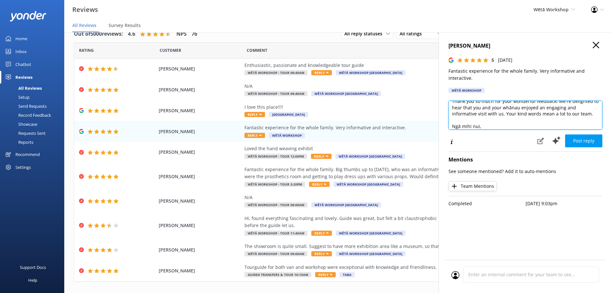
scroll to position [29, 0]
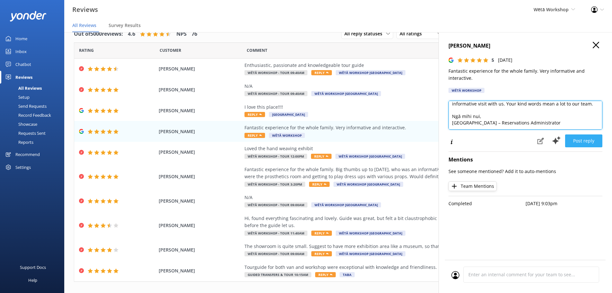
type textarea "Kia [PERSON_NAME], Thank you so much for your wonderful feedback! We're delight…"
click at [590, 141] on button "Post reply" at bounding box center [583, 140] width 37 height 13
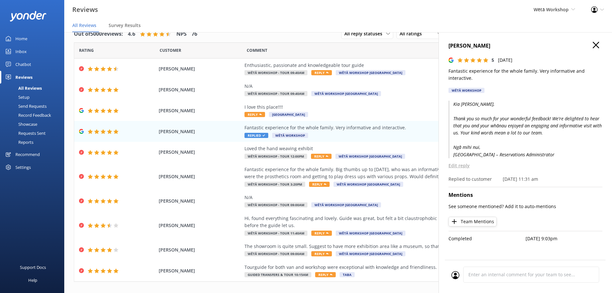
click at [595, 47] on icon "button" at bounding box center [596, 45] width 6 height 6
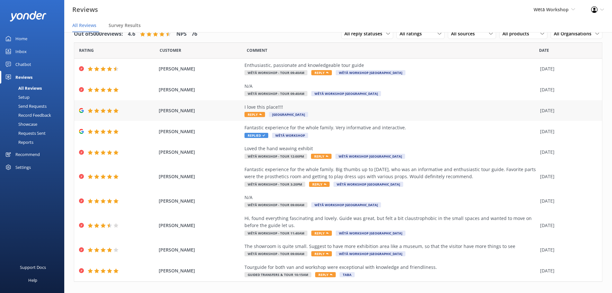
scroll to position [23, 0]
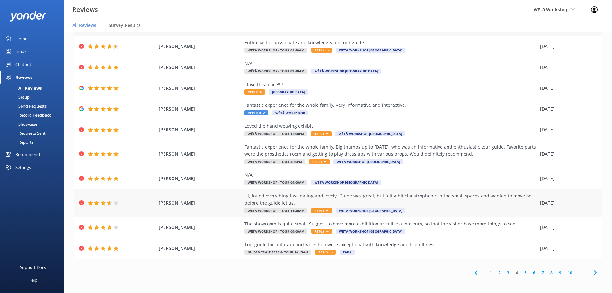
click at [469, 204] on div "Hi, found everything fascinating and lovely. Guide was great, but felt a bit cl…" at bounding box center [391, 199] width 293 height 14
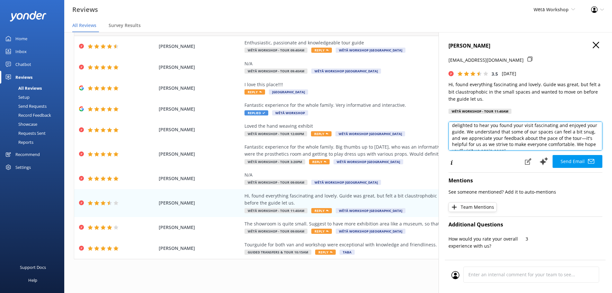
scroll to position [23, 0]
click at [466, 143] on textarea "Kia ora [PERSON_NAME], Thank you so much for sharing your thoughts with us. We'…" at bounding box center [526, 136] width 154 height 29
type textarea "Kia ora [PERSON_NAME], Thank you so much for sharing your thoughts with us. We'…"
click at [588, 160] on icon at bounding box center [591, 161] width 6 height 6
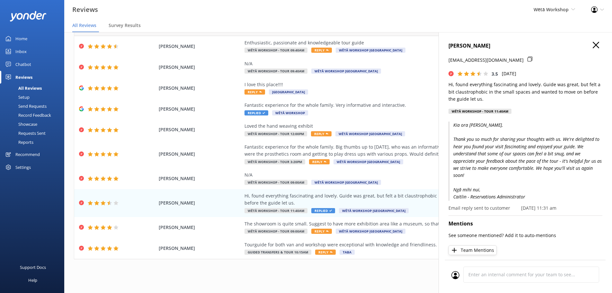
click at [593, 44] on icon "button" at bounding box center [596, 45] width 6 height 6
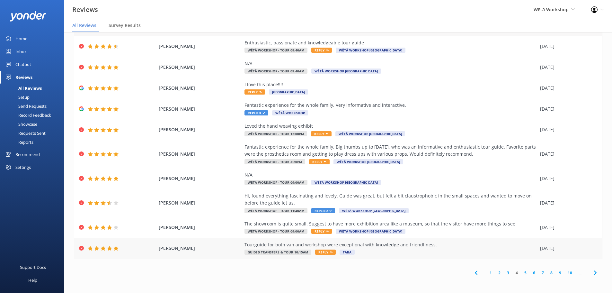
click at [456, 248] on div "Tourguide for both van and workshop were exceptional with knowledge and friendl…" at bounding box center [391, 244] width 293 height 7
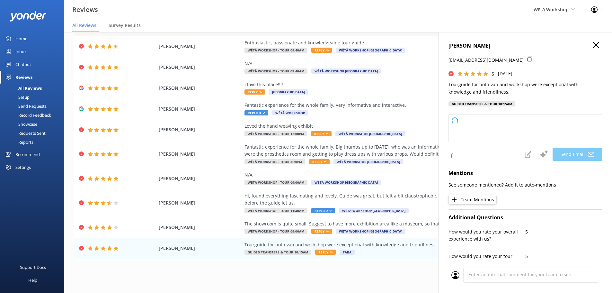
type textarea "Kia ora [PERSON_NAME], Thank you so much for your wonderful feedback! We're thr…"
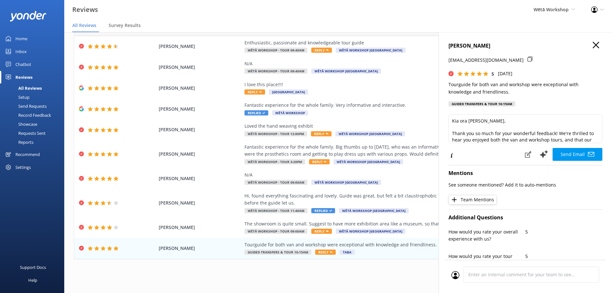
scroll to position [32, 0]
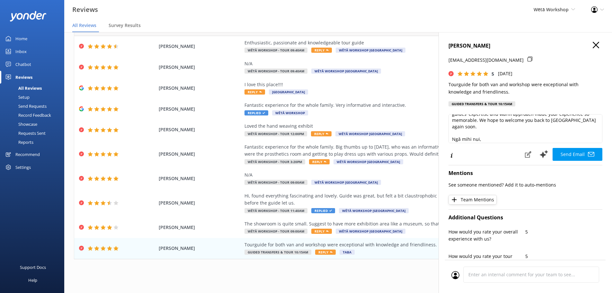
click at [575, 158] on button "Send Email" at bounding box center [578, 154] width 50 height 13
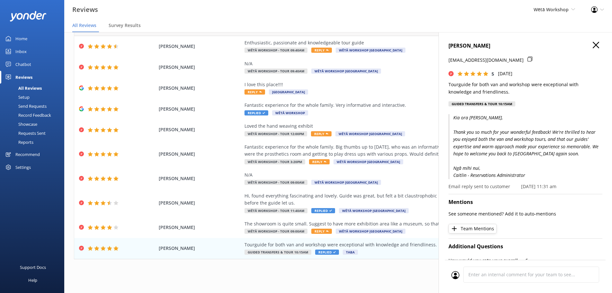
click at [593, 46] on icon "button" at bounding box center [596, 45] width 6 height 6
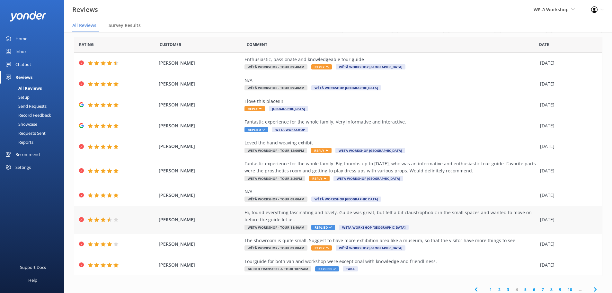
scroll to position [23, 0]
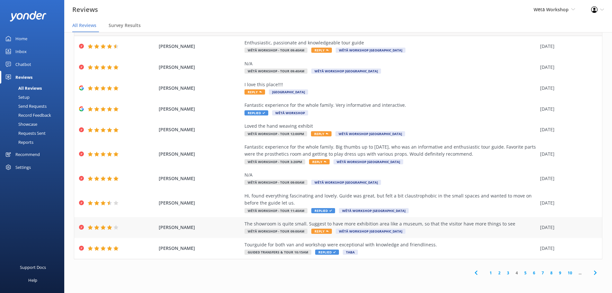
click at [384, 230] on span "Wētā Workshop [GEOGRAPHIC_DATA]" at bounding box center [371, 231] width 70 height 5
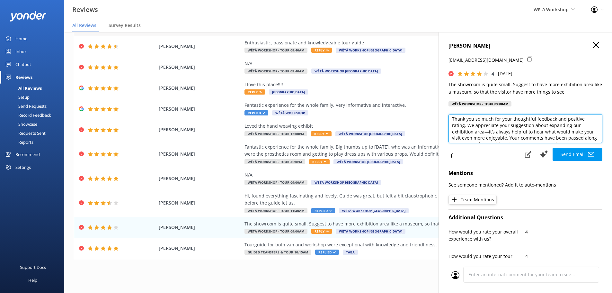
scroll to position [17, 0]
click at [488, 129] on textarea "Kia [PERSON_NAME], Thank you so much for your thoughtful feedback and positive …" at bounding box center [526, 128] width 154 height 29
drag, startPoint x: 517, startPoint y: 136, endPoint x: 486, endPoint y: 130, distance: 31.5
click at [486, 130] on textarea "Kia [PERSON_NAME], Thank you so much for your thoughtful feedback and positive …" at bounding box center [526, 128] width 154 height 29
click at [488, 129] on textarea "Kia [PERSON_NAME], Thank you so much for your thoughtful feedback and positive …" at bounding box center [526, 128] width 154 height 29
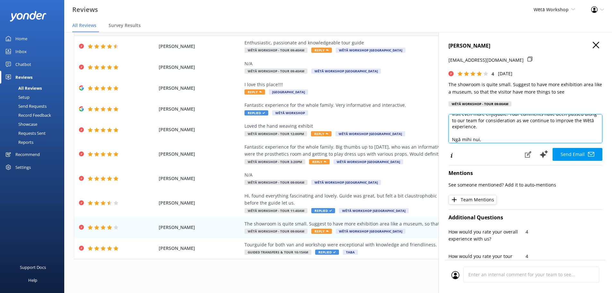
scroll to position [48, 0]
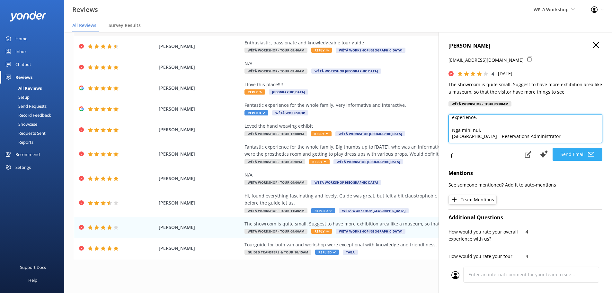
type textarea "Kia [PERSON_NAME], Thank you so much for your thoughtful feedback and positive …"
click at [568, 157] on button "Send Email" at bounding box center [578, 154] width 50 height 13
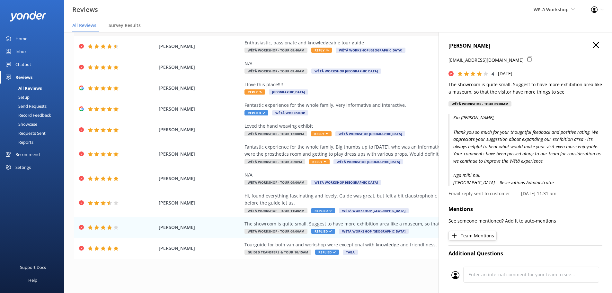
click at [593, 44] on use "button" at bounding box center [596, 45] width 6 height 6
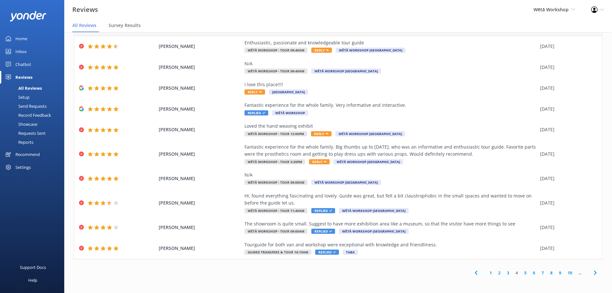
click at [522, 271] on link "5" at bounding box center [525, 273] width 9 height 6
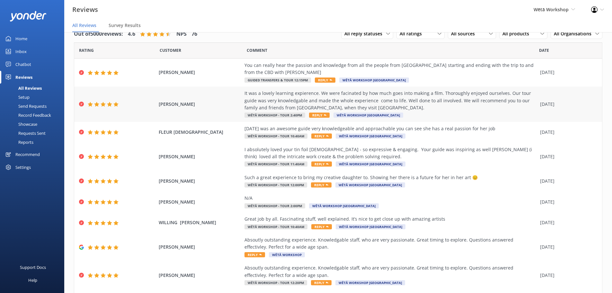
click at [395, 106] on div "It was a lovely learning expierence. We were facinated by how much goes into ma…" at bounding box center [391, 101] width 293 height 22
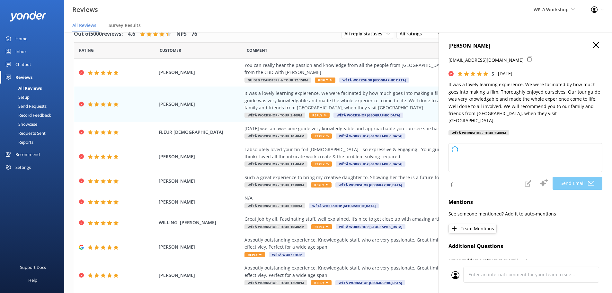
type textarea "Kia ora Suzie, Thank you so much for your wonderful feedback! We're delighted t…"
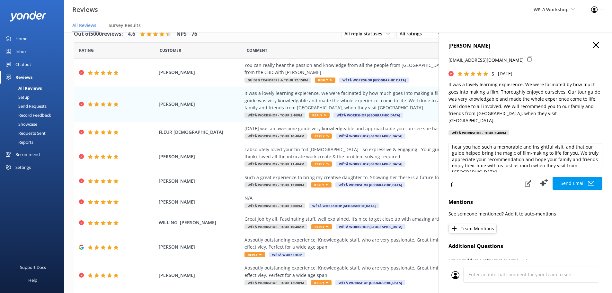
scroll to position [32, 0]
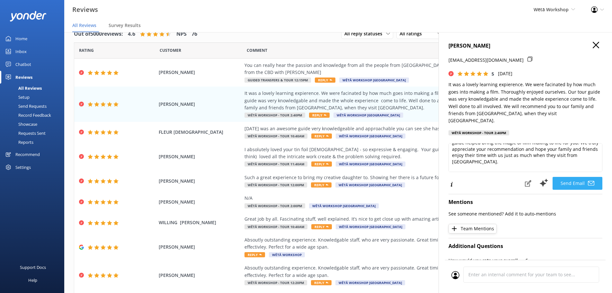
click at [563, 177] on button "Send Email" at bounding box center [578, 183] width 50 height 13
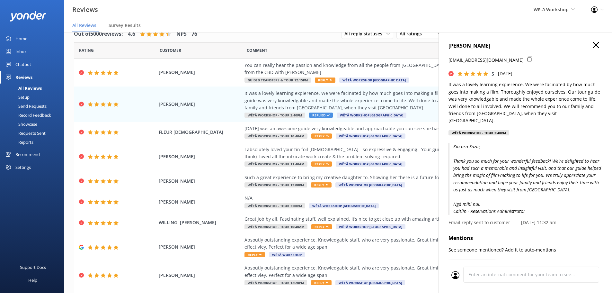
click at [593, 43] on icon "button" at bounding box center [596, 45] width 6 height 6
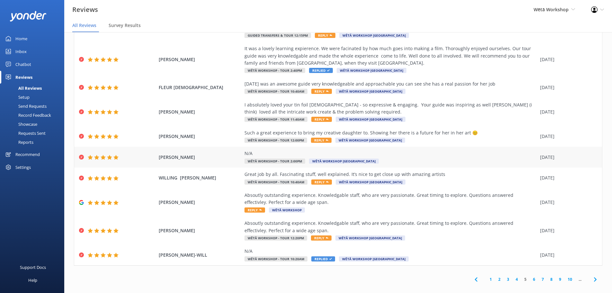
scroll to position [51, 0]
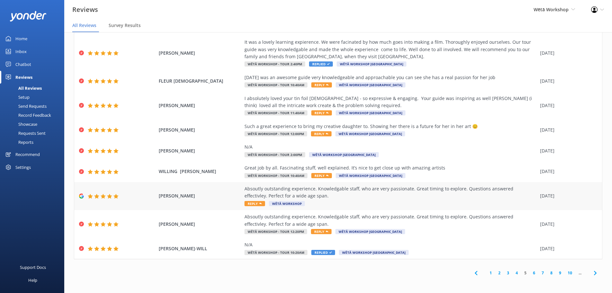
click at [422, 204] on div "Absoutly outstanding experience. Knowledgable staff, who are very passionate. G…" at bounding box center [391, 196] width 293 height 22
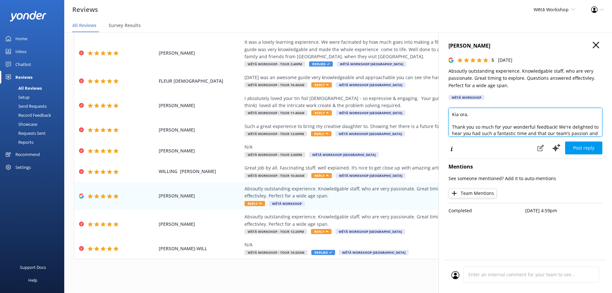
click at [469, 116] on textarea "Kia ora, Thank you so much for your wonderful feedback! We're delighted to hear…" at bounding box center [526, 122] width 154 height 29
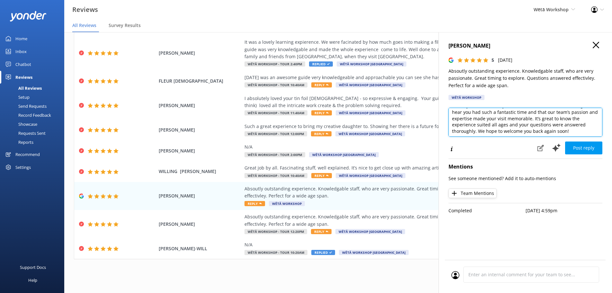
scroll to position [32, 0]
type textarea "Kia ora [PERSON_NAME], Thank you so much for your wonderful feedback! We're del…"
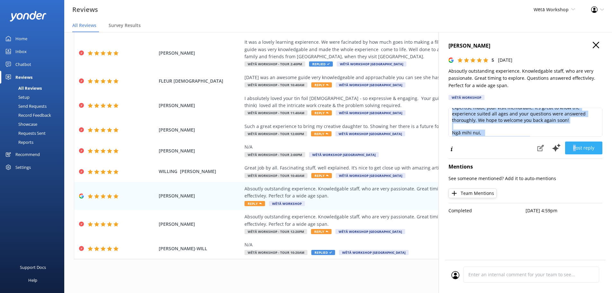
click at [577, 141] on div "Kia ora [PERSON_NAME], Thank you so much for your wonderful feedback! We're del…" at bounding box center [526, 131] width 154 height 47
click at [579, 144] on button "Post reply" at bounding box center [583, 147] width 37 height 13
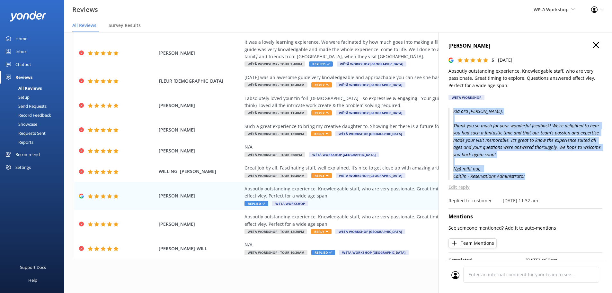
click at [593, 44] on icon "button" at bounding box center [596, 45] width 6 height 6
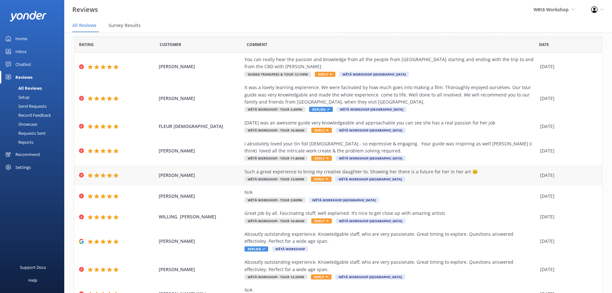
scroll to position [0, 0]
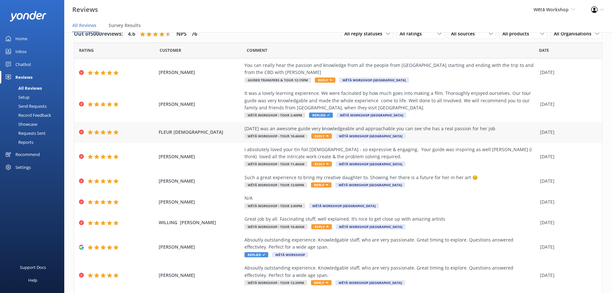
click at [433, 133] on div "[DATE] was an awesome guide very knowledgeable and approachable you can see she…" at bounding box center [391, 132] width 293 height 14
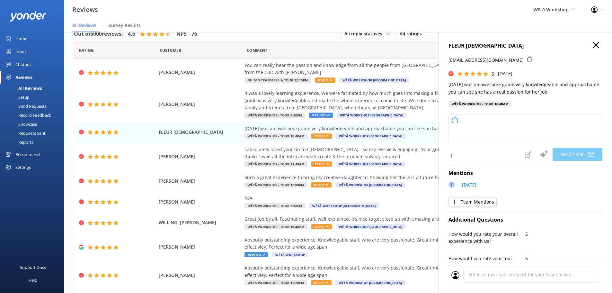
type textarea "Kia ora Fleur, Thank you so much for your wonderful feedback! We're delighted t…"
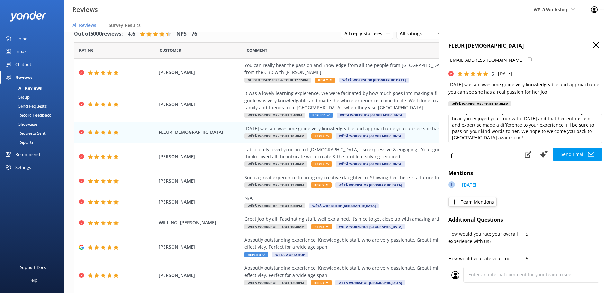
scroll to position [32, 0]
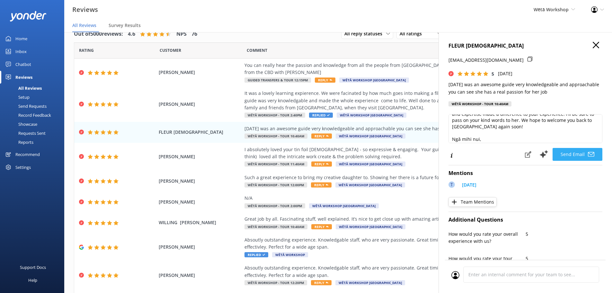
click at [577, 153] on button "Send Email" at bounding box center [578, 154] width 50 height 13
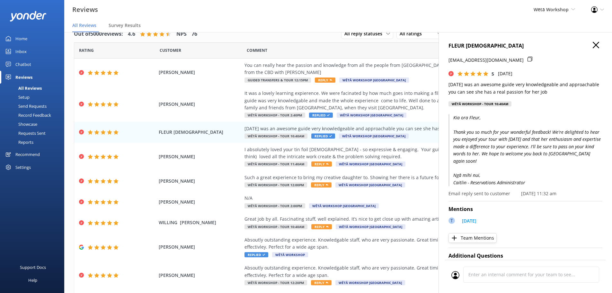
click at [593, 43] on icon "button" at bounding box center [596, 45] width 6 height 6
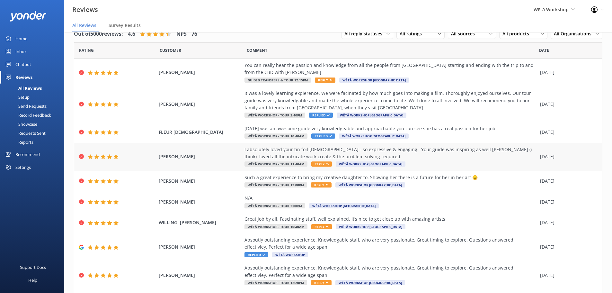
click at [445, 155] on div "I absolutely loved your tin foil [DEMOGRAPHIC_DATA] - so expressive & engaging.…" at bounding box center [391, 153] width 293 height 14
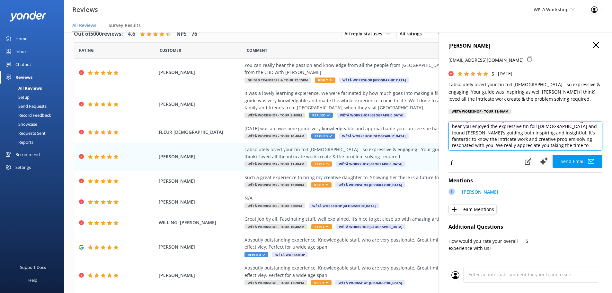
scroll to position [15, 0]
drag, startPoint x: 550, startPoint y: 132, endPoint x: 526, endPoint y: 133, distance: 23.8
click at [526, 133] on textarea "Kia [PERSON_NAME], Thank you so much for your wonderful feedback! We're delight…" at bounding box center [526, 136] width 154 height 29
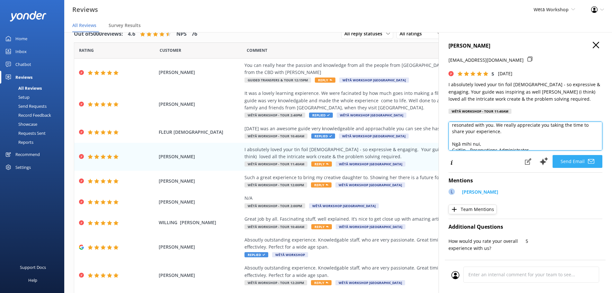
type textarea "Kia [PERSON_NAME], Thank you so much for your wonderful feedback! We're delight…"
click at [566, 158] on button "Send Email" at bounding box center [578, 161] width 50 height 13
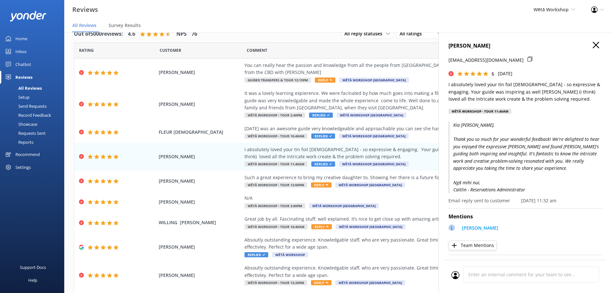
click at [593, 43] on icon "button" at bounding box center [596, 45] width 6 height 6
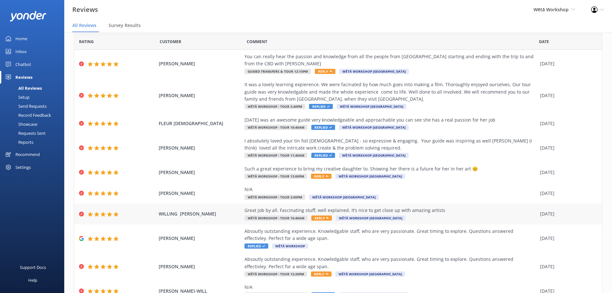
scroll to position [0, 0]
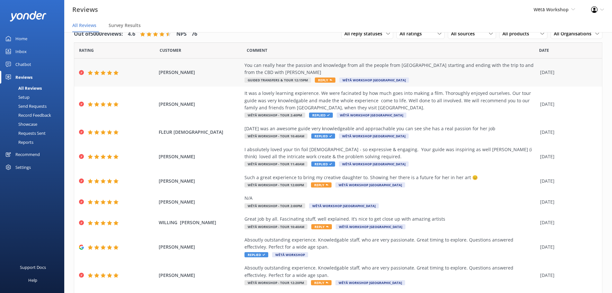
click at [480, 71] on div "You can really hear the passion and knowledge from all the people from [GEOGRAP…" at bounding box center [391, 69] width 293 height 14
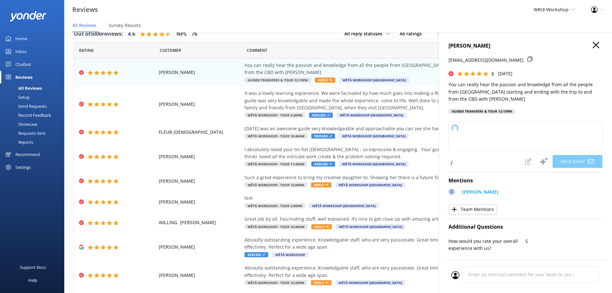
type textarea "Kia [PERSON_NAME], Thank you so much for your wonderful feedback! We're thrille…"
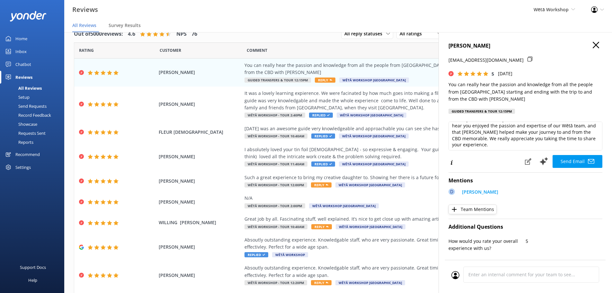
scroll to position [32, 0]
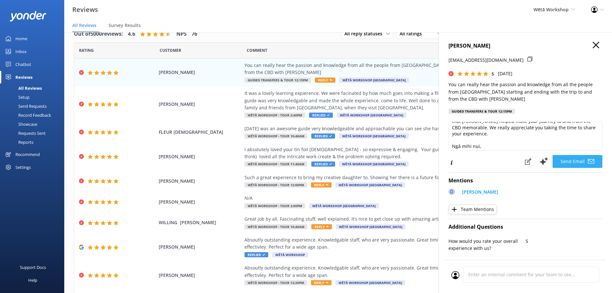
click at [580, 161] on button "Send Email" at bounding box center [578, 161] width 50 height 13
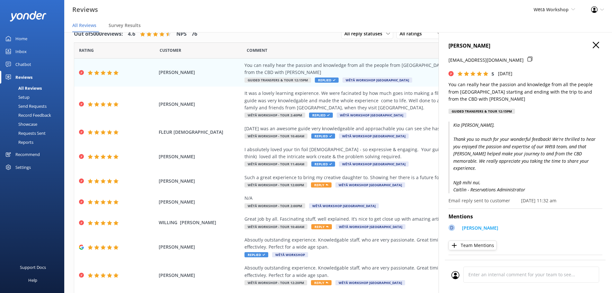
click at [593, 44] on icon "button" at bounding box center [596, 45] width 6 height 6
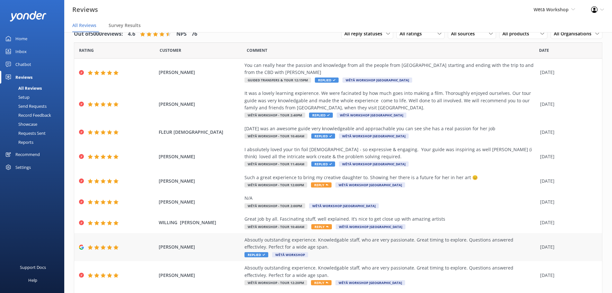
scroll to position [51, 0]
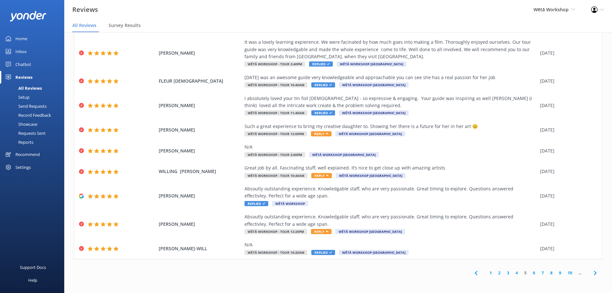
click at [530, 273] on link "6" at bounding box center [534, 273] width 9 height 6
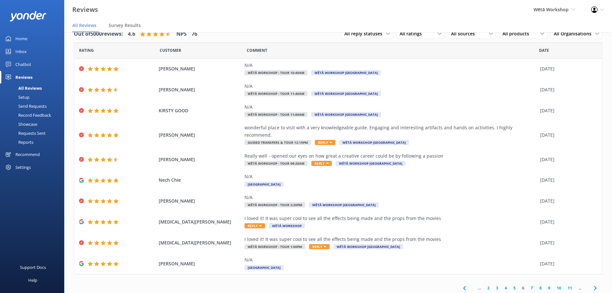
click at [529, 285] on link "7" at bounding box center [532, 288] width 9 height 6
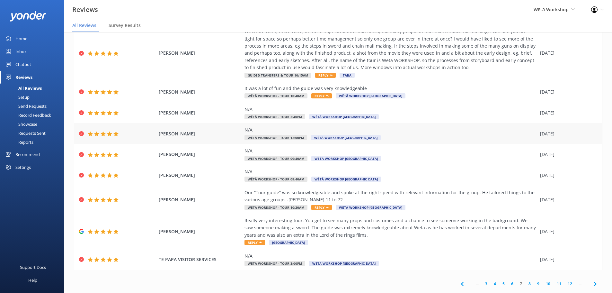
scroll to position [64, 0]
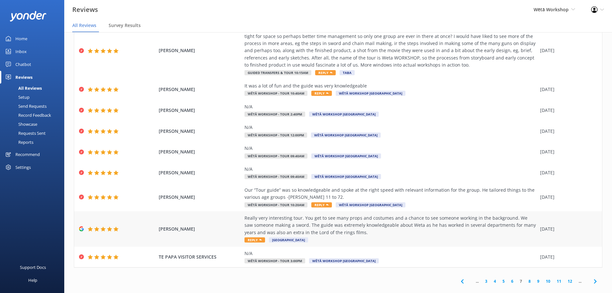
click at [445, 235] on div "Really very interesting tour. You get to see many props and costumes and a chan…" at bounding box center [391, 225] width 293 height 22
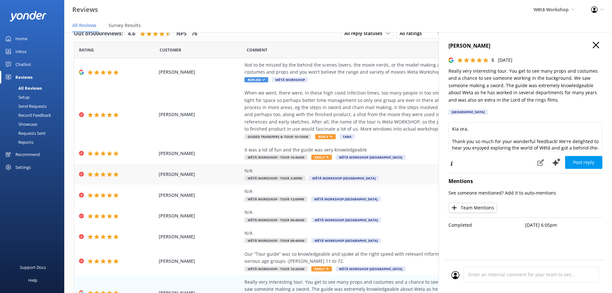
scroll to position [0, 0]
click at [467, 130] on textarea "Kia ora, Thank you so much for your wonderful feedback! We're delighted to hear…" at bounding box center [526, 136] width 154 height 29
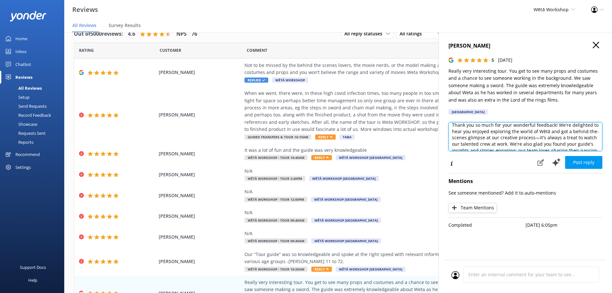
scroll to position [32, 0]
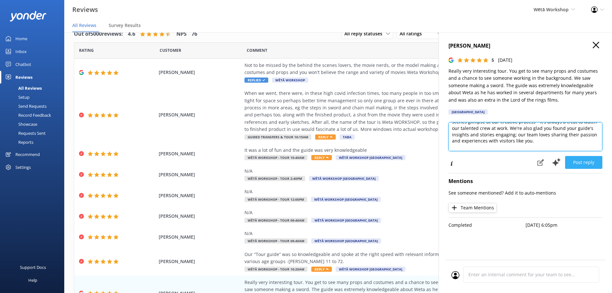
type textarea "Kia ora [PERSON_NAME], Thank you so much for your wonderful feedback! We're del…"
click at [590, 164] on button "Post reply" at bounding box center [583, 162] width 37 height 13
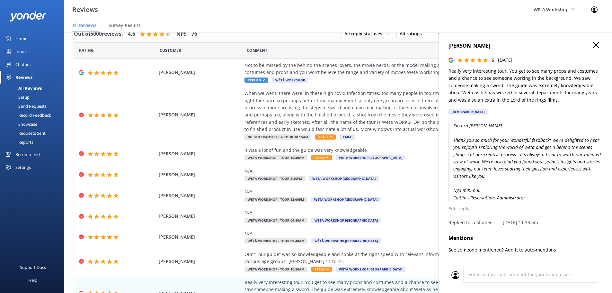
click at [596, 45] on h4 "[PERSON_NAME]" at bounding box center [526, 46] width 154 height 8
click at [593, 43] on icon "button" at bounding box center [596, 45] width 6 height 6
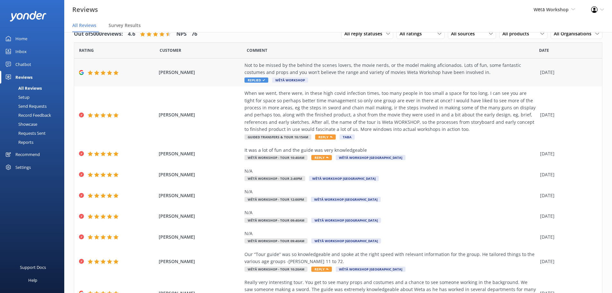
click at [453, 70] on div "Not to be missed by the behind the scenes lovers, the movie nerds, or the model…" at bounding box center [391, 69] width 293 height 14
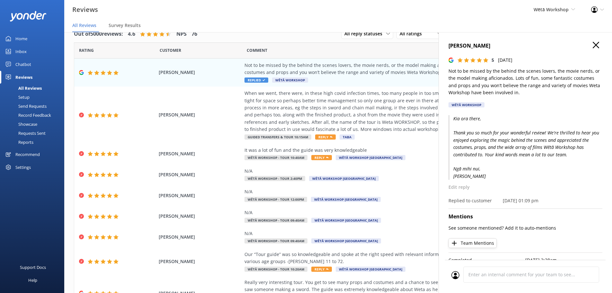
click at [598, 37] on div "[PERSON_NAME] 5 [DATE] Not to be missed by the behind the scenes lovers, the mo…" at bounding box center [526, 178] width 174 height 293
click at [594, 46] on icon "button" at bounding box center [596, 45] width 6 height 6
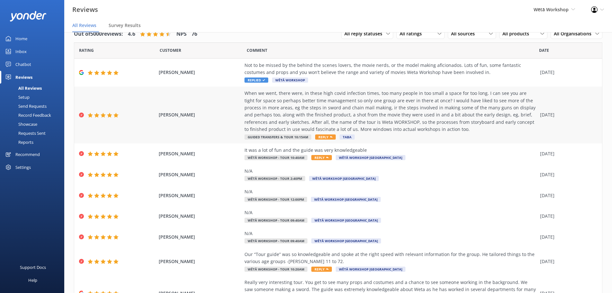
click at [458, 106] on div "When we went, there were, in these high covid infection times, too many people …" at bounding box center [391, 111] width 293 height 43
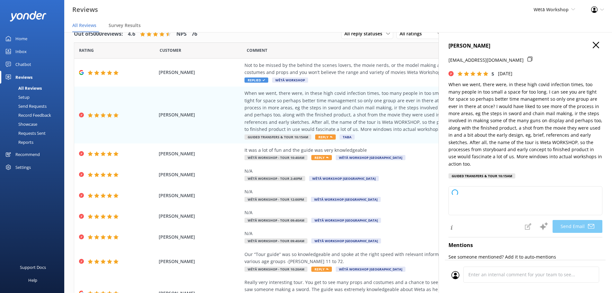
type textarea "Kia ora [PERSON_NAME], Thank you so much for your thoughtful feedback and for t…"
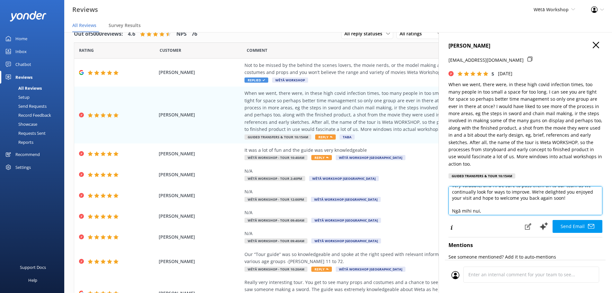
scroll to position [57, 0]
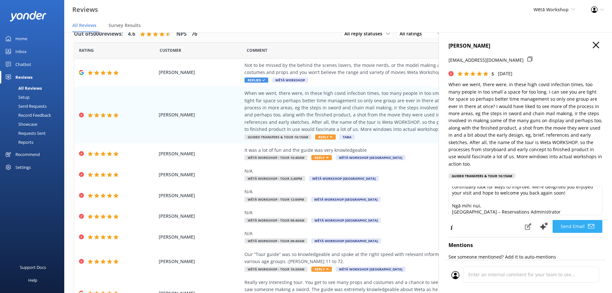
click at [579, 227] on button "Send Email" at bounding box center [578, 226] width 50 height 13
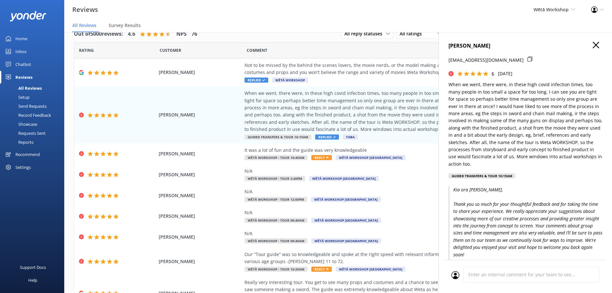
click at [593, 47] on use "button" at bounding box center [596, 45] width 6 height 6
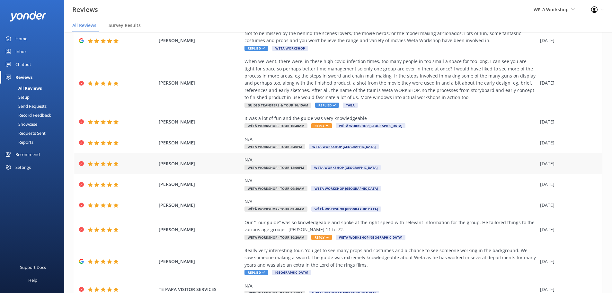
scroll to position [73, 0]
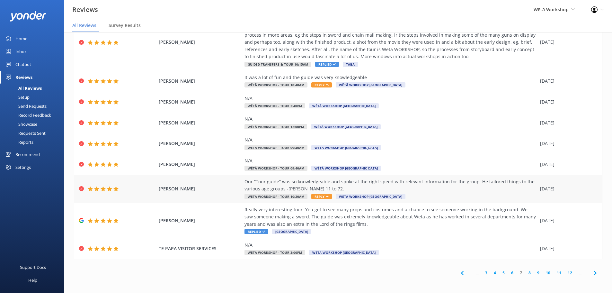
click at [503, 192] on div "Our “Tour guide” was so knowledgeable and spoke at the right speed with relevan…" at bounding box center [391, 189] width 293 height 22
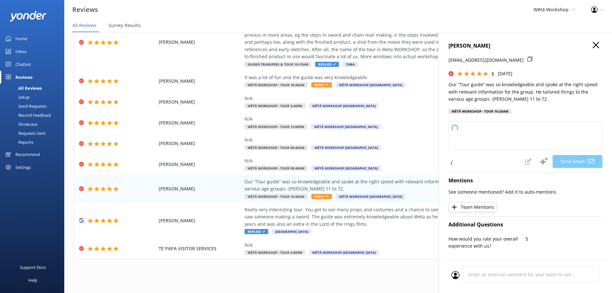
type textarea "Kia [PERSON_NAME], Thank you so much for your wonderful feedback! We're delight…"
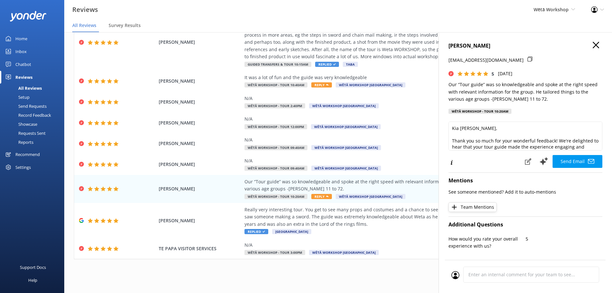
scroll to position [32, 0]
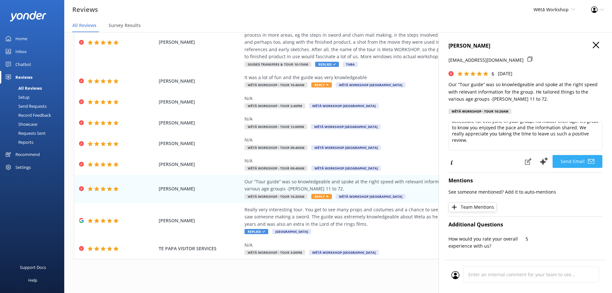
click at [576, 162] on button "Send Email" at bounding box center [578, 161] width 50 height 13
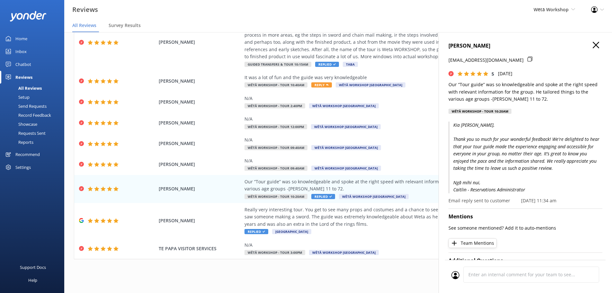
click at [593, 46] on icon "button" at bounding box center [596, 45] width 6 height 6
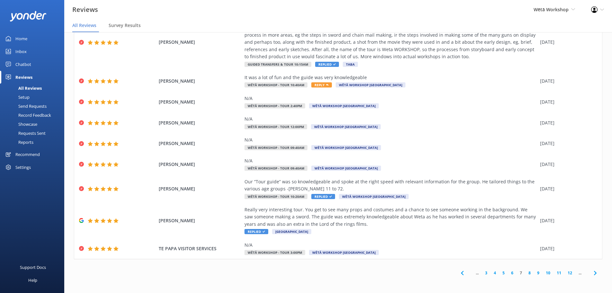
click at [526, 273] on link "8" at bounding box center [530, 273] width 9 height 6
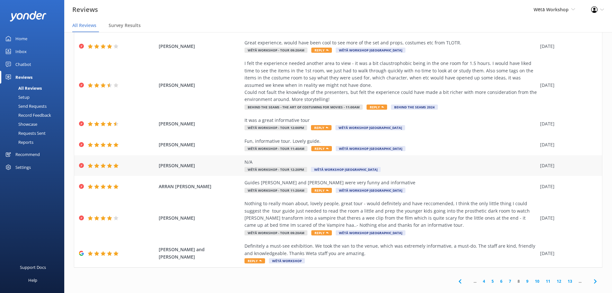
scroll to position [73, 0]
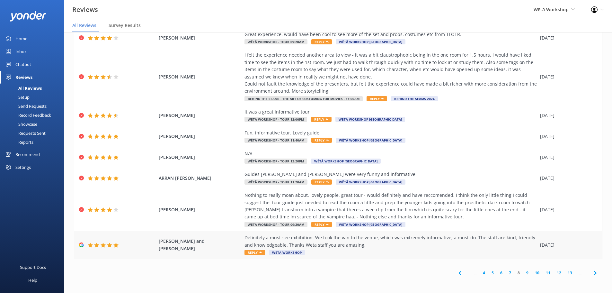
click at [405, 246] on div "Definitely a must-see exhibition. We took the van to the venue, which was extre…" at bounding box center [391, 241] width 293 height 14
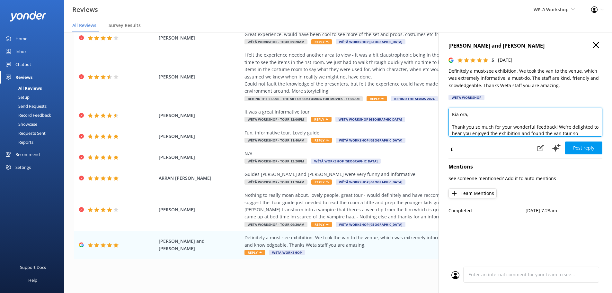
click at [467, 114] on textarea "Kia ora, Thank you so much for your wonderful feedback! We're delighted to hear…" at bounding box center [526, 122] width 154 height 29
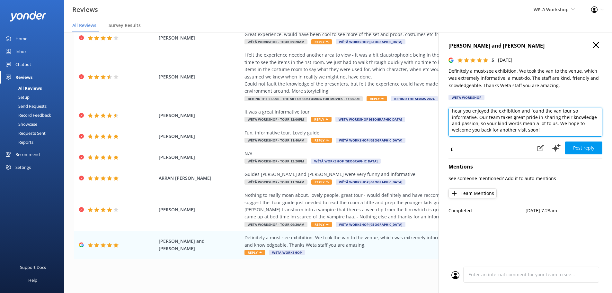
scroll to position [32, 0]
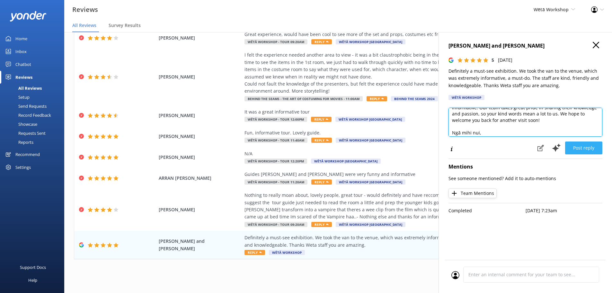
type textarea "Kia ora [PERSON_NAME] and [PERSON_NAME], Thank you so much for your wonderful f…"
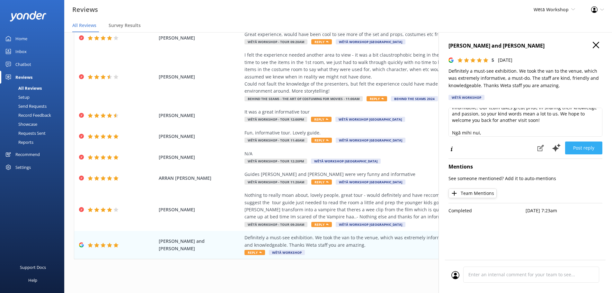
click at [584, 148] on button "Post reply" at bounding box center [583, 147] width 37 height 13
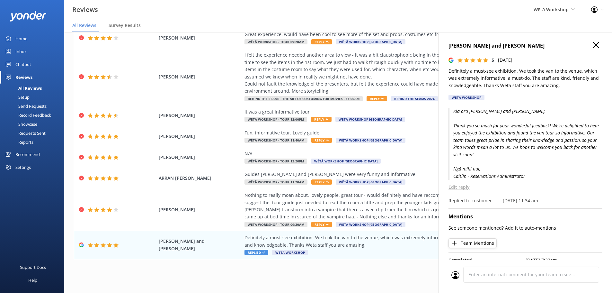
click at [596, 45] on h4 "[PERSON_NAME] and [PERSON_NAME]" at bounding box center [526, 46] width 154 height 8
click at [590, 50] on h4 "[PERSON_NAME] and [PERSON_NAME]" at bounding box center [526, 46] width 154 height 8
click at [593, 45] on icon "button" at bounding box center [596, 45] width 6 height 6
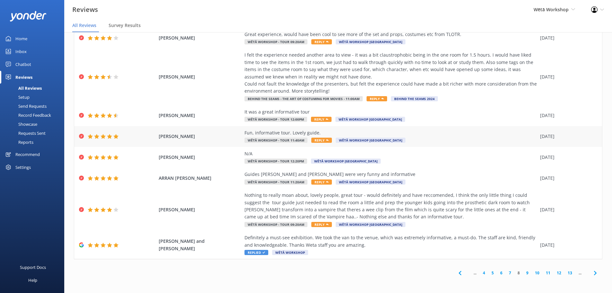
scroll to position [41, 0]
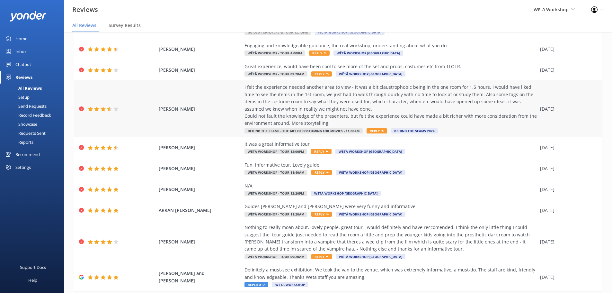
click at [498, 109] on div "I felt the experience needed another area to view - it was a bit claustrophobic…" at bounding box center [391, 105] width 293 height 43
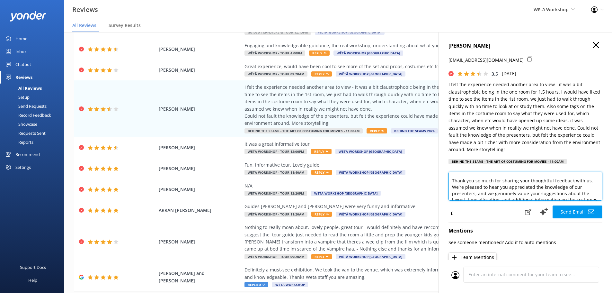
scroll to position [14, 0]
click at [464, 192] on textarea "Kia ora Moyra, Thank you so much for sharing your thoughtful feedback with us. …" at bounding box center [526, 186] width 154 height 29
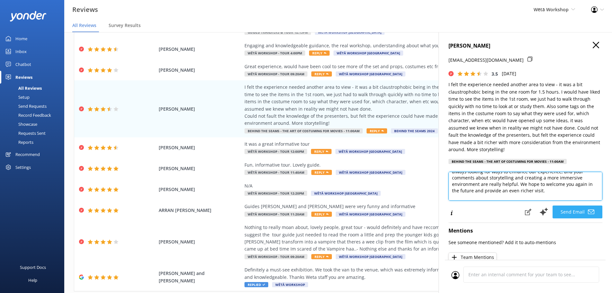
type textarea "Kia ora Moyra, Thank you so much for sharing your thoughtful feedback with us. …"
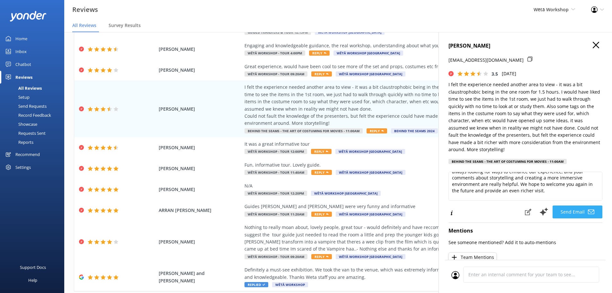
click at [580, 211] on button "Send Email" at bounding box center [578, 211] width 50 height 13
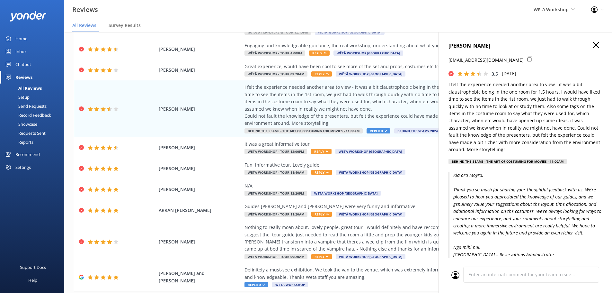
click at [593, 48] on button "button" at bounding box center [596, 45] width 6 height 7
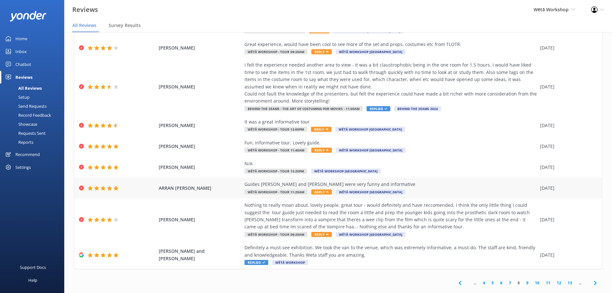
scroll to position [73, 0]
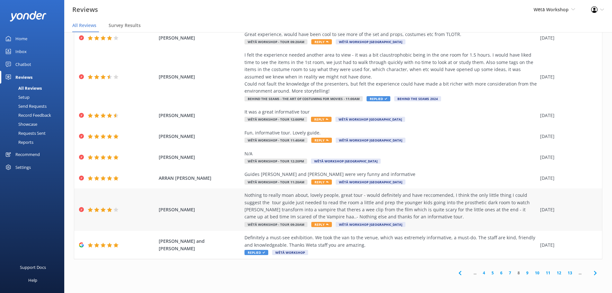
click at [461, 213] on div "Nothing to really moan about, lovely people, great tour - would definitely and …" at bounding box center [391, 206] width 293 height 29
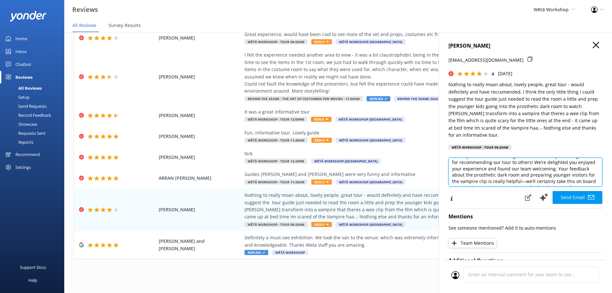
scroll to position [22, 0]
drag, startPoint x: 539, startPoint y: 173, endPoint x: 486, endPoint y: 174, distance: 52.7
click at [486, 174] on textarea "Kia [PERSON_NAME][DEMOGRAPHIC_DATA], Thank you so much for taking the time to s…" at bounding box center [526, 172] width 154 height 29
click at [546, 169] on textarea "Kia [PERSON_NAME][DEMOGRAPHIC_DATA], Thank you so much for taking the time to s…" at bounding box center [526, 172] width 154 height 29
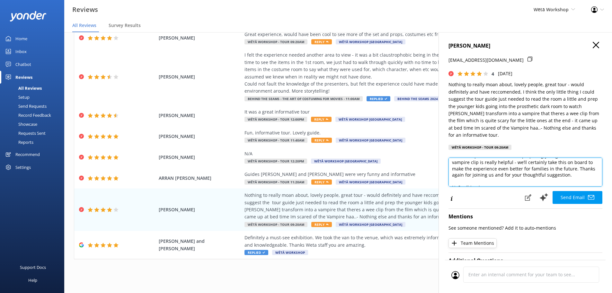
scroll to position [60, 0]
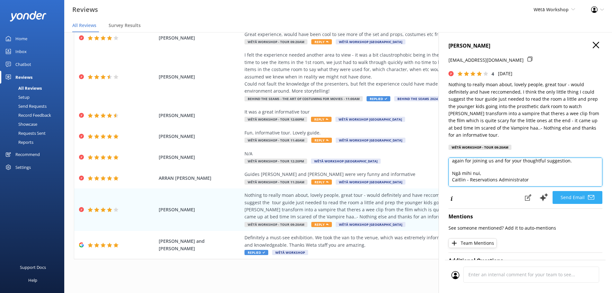
type textarea "Kia [PERSON_NAME][DEMOGRAPHIC_DATA], Thank you so much for taking the time to s…"
click at [566, 200] on button "Send Email" at bounding box center [578, 197] width 50 height 13
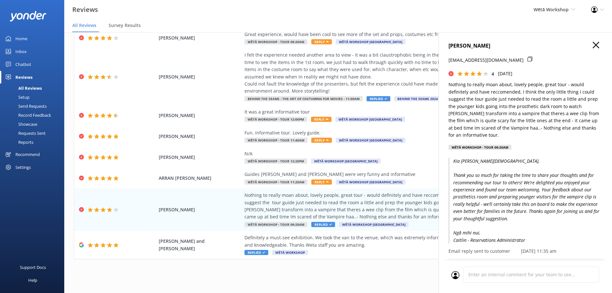
click at [593, 44] on icon "button" at bounding box center [596, 45] width 6 height 6
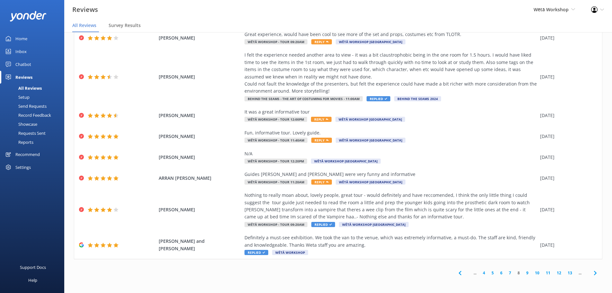
click at [515, 272] on link "8" at bounding box center [519, 273] width 9 height 6
click at [523, 273] on link "9" at bounding box center [527, 273] width 9 height 6
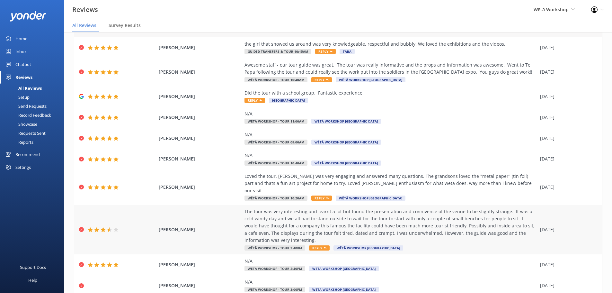
scroll to position [32, 0]
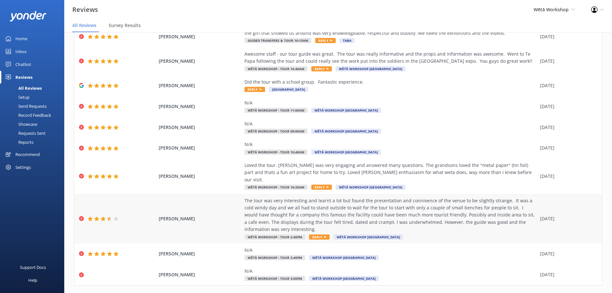
click at [433, 206] on div "The tour was very interesting and learnt a lot but found the presentation and c…" at bounding box center [391, 215] width 293 height 36
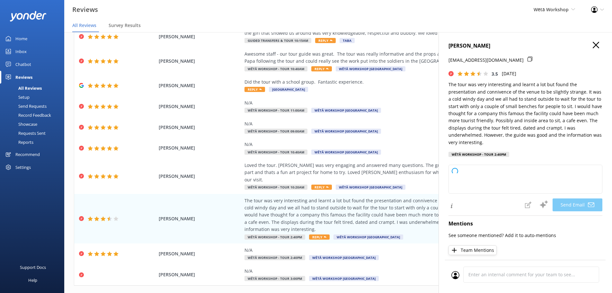
type textarea "Kia ora [PERSON_NAME], Thank you so much for sharing your thoughts with us. We'…"
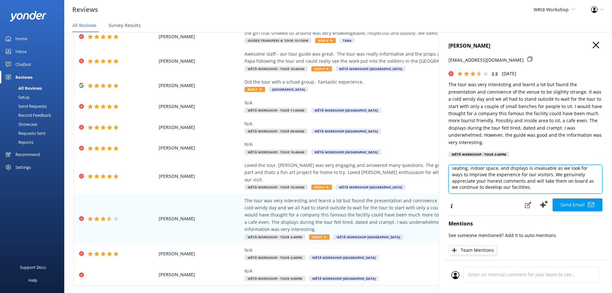
scroll to position [42, 0]
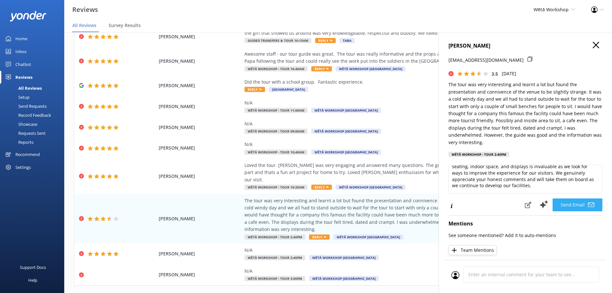
click at [588, 202] on icon at bounding box center [591, 205] width 6 height 6
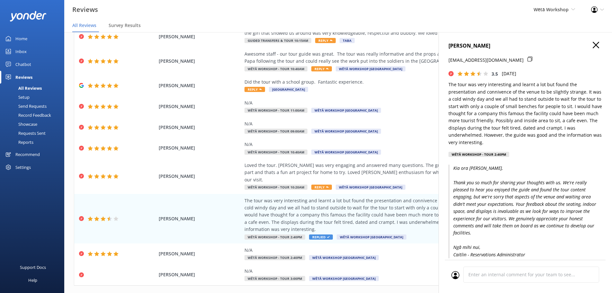
click at [593, 46] on use "button" at bounding box center [596, 45] width 6 height 6
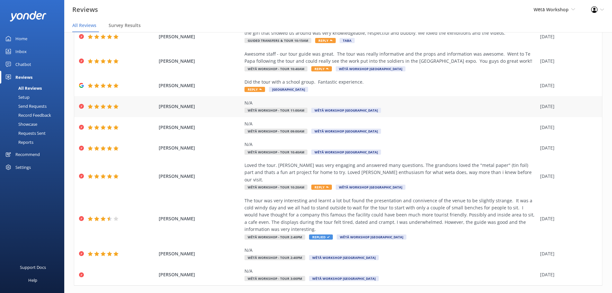
scroll to position [0, 0]
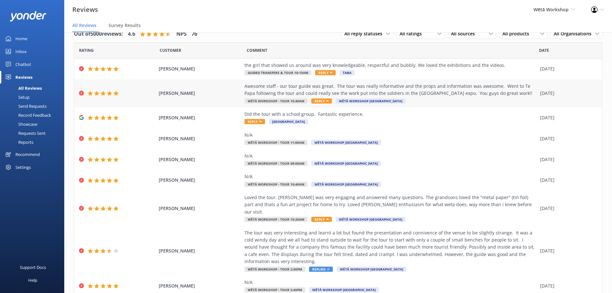
click at [495, 99] on div "Awesome staff - our tour guide was great. The tour was really informative and t…" at bounding box center [391, 94] width 293 height 22
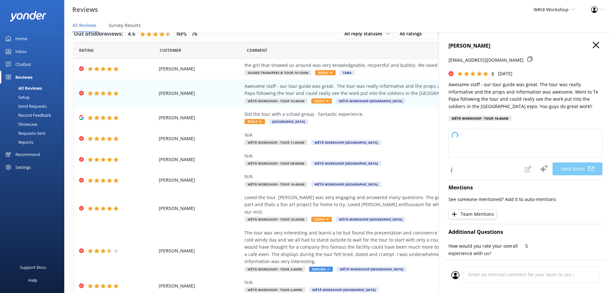
type textarea "Kia [PERSON_NAME], Thank you so much for your fantastic feedback! We're thrille…"
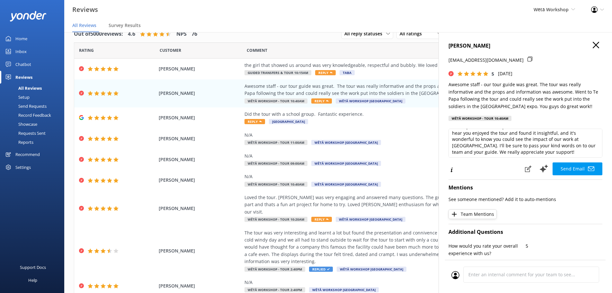
scroll to position [32, 0]
click at [588, 176] on div "[PERSON_NAME] [EMAIL_ADDRESS][DOMAIN_NAME] 5 [DATE] Awesome staff - our tour gu…" at bounding box center [526, 178] width 174 height 293
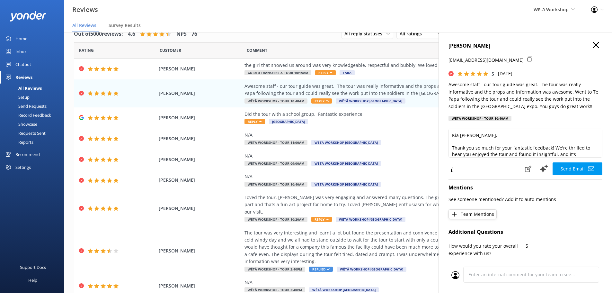
click at [598, 140] on div "[PERSON_NAME] [EMAIL_ADDRESS][DOMAIN_NAME] 5 [DATE] Awesome staff - our tour gu…" at bounding box center [526, 178] width 174 height 293
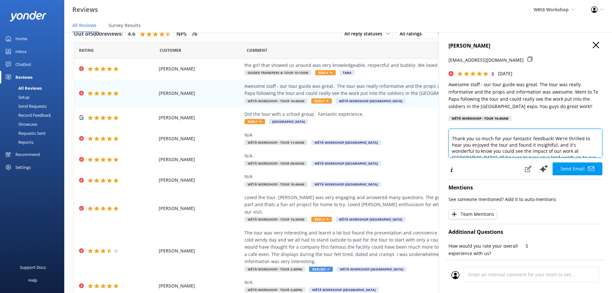
scroll to position [14, 0]
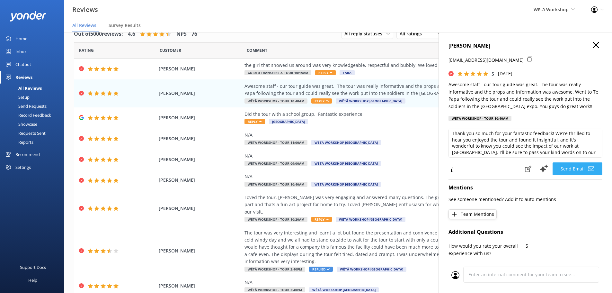
click at [575, 169] on button "Send Email" at bounding box center [578, 168] width 50 height 13
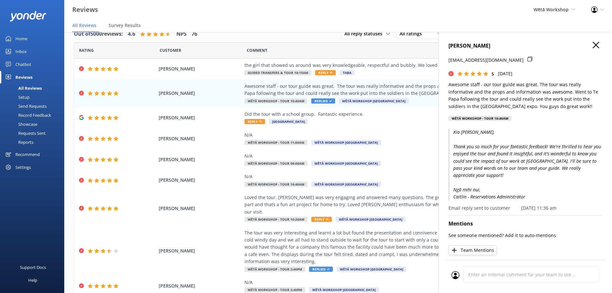
click at [595, 49] on h4 "[PERSON_NAME]" at bounding box center [526, 46] width 154 height 8
click at [594, 46] on icon "button" at bounding box center [596, 45] width 6 height 6
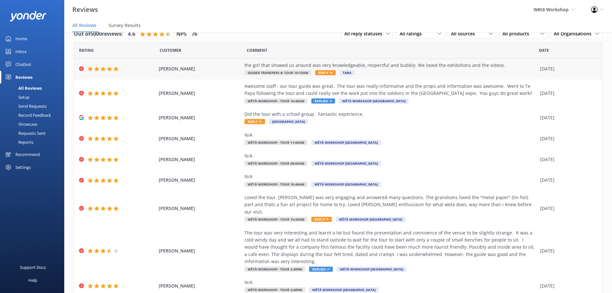
click at [475, 72] on div "the girl that showed us around was very knowledgeable, respectful and bubbly. W…" at bounding box center [391, 69] width 293 height 14
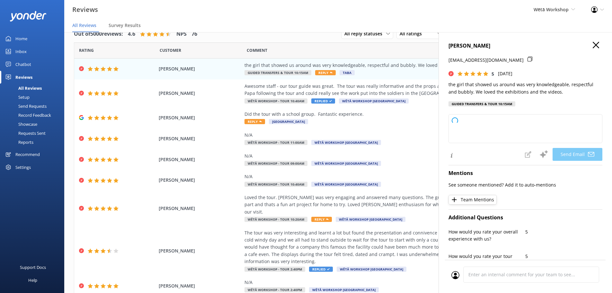
click at [588, 46] on h4 "[PERSON_NAME]" at bounding box center [526, 46] width 154 height 8
type textarea "Kia ora [PERSON_NAME], Thank you so much for your wonderful feedback! We're del…"
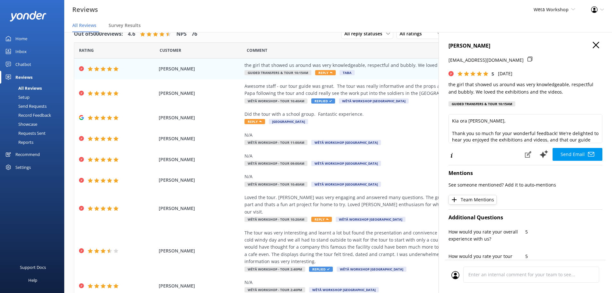
click at [595, 46] on h4 "[PERSON_NAME]" at bounding box center [526, 46] width 154 height 8
click at [593, 45] on icon "button" at bounding box center [596, 45] width 6 height 6
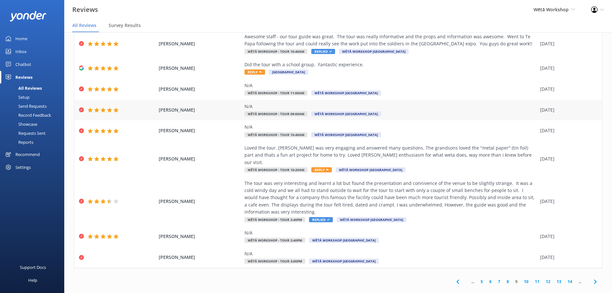
scroll to position [51, 0]
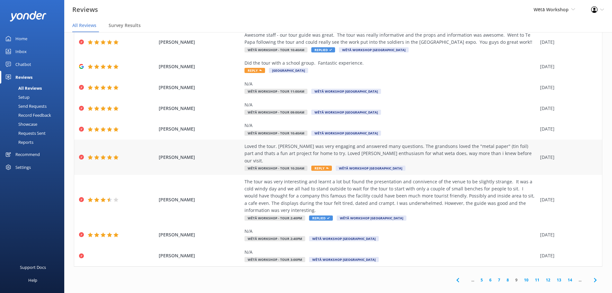
click at [413, 157] on div "Loved the tour. [PERSON_NAME] was very engaging and answered many questions. Th…" at bounding box center [391, 157] width 293 height 29
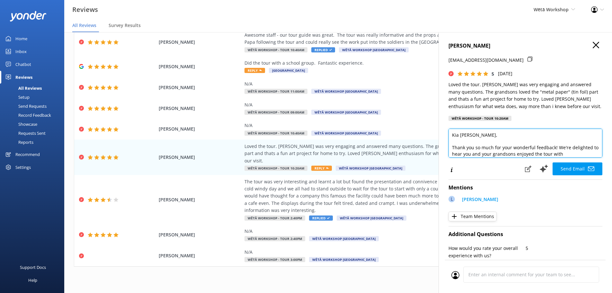
scroll to position [0, 0]
drag, startPoint x: 580, startPoint y: 135, endPoint x: 585, endPoint y: 131, distance: 5.9
click at [585, 131] on textarea "Kia [PERSON_NAME], Thank you so much for your wonderful feedback! We're delight…" at bounding box center [526, 143] width 154 height 29
click at [583, 154] on textarea "Kia [PERSON_NAME], Thank you so much for your wonderful feedback! We're delight…" at bounding box center [526, 143] width 154 height 29
click at [585, 153] on textarea "Kia [PERSON_NAME], Thank you so much for your wonderful feedback! We're delight…" at bounding box center [526, 143] width 154 height 29
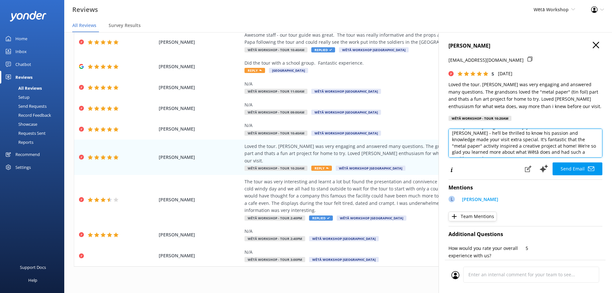
scroll to position [39, 0]
type textarea "Kia [PERSON_NAME], Thank you so much for your wonderful feedback! We're delight…"
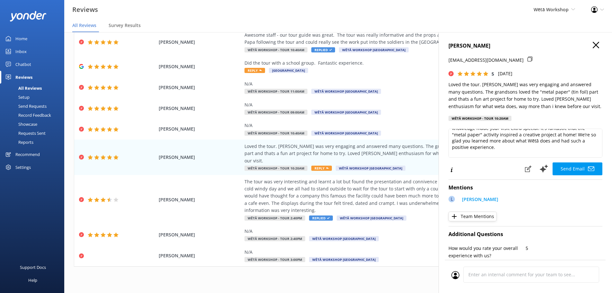
click at [578, 167] on button "Send Email" at bounding box center [578, 168] width 50 height 13
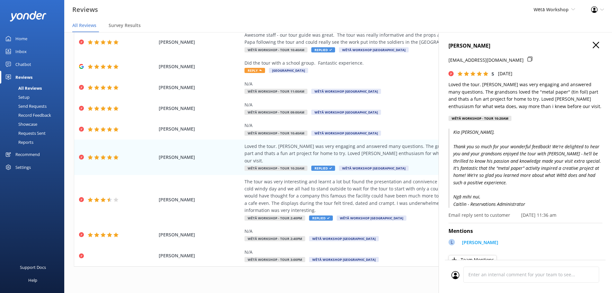
click at [593, 45] on use "button" at bounding box center [596, 45] width 6 height 6
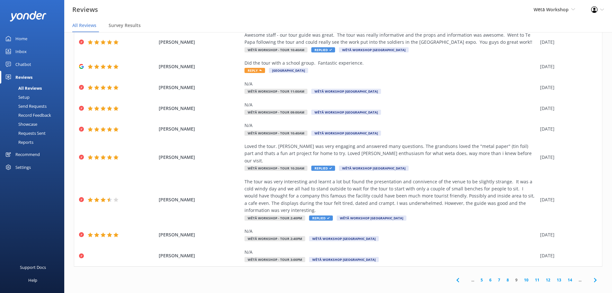
click at [521, 277] on link "10" at bounding box center [526, 280] width 11 height 6
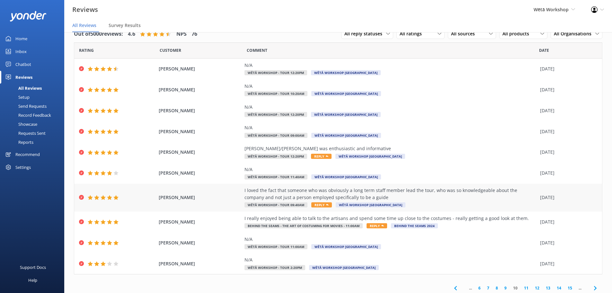
click at [441, 196] on div "I loved the fact that someone who was obviously a long term staff member lead t…" at bounding box center [391, 194] width 293 height 14
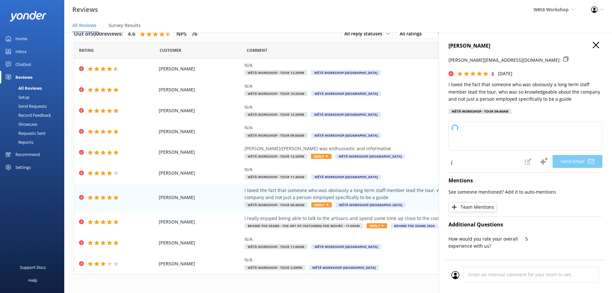
type textarea "Kia ora [PERSON_NAME], Thank you so much for your wonderful feedback! We're del…"
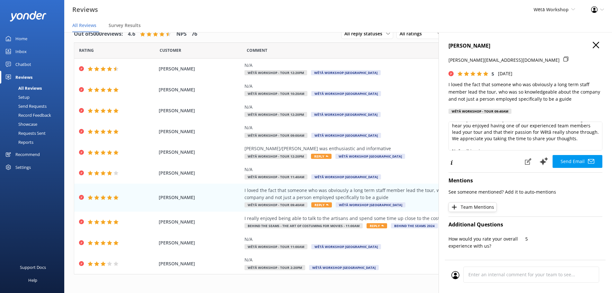
scroll to position [32, 0]
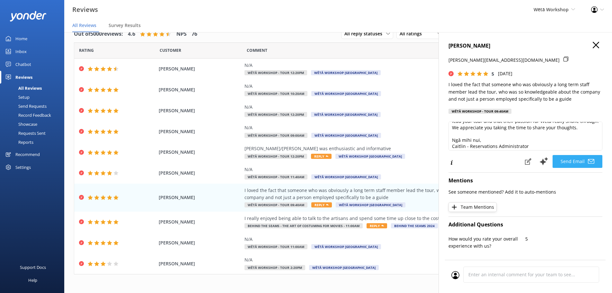
click at [561, 159] on button "Send Email" at bounding box center [578, 161] width 50 height 13
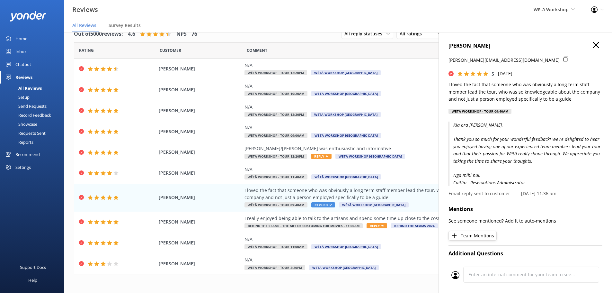
click at [593, 45] on use "button" at bounding box center [596, 45] width 6 height 6
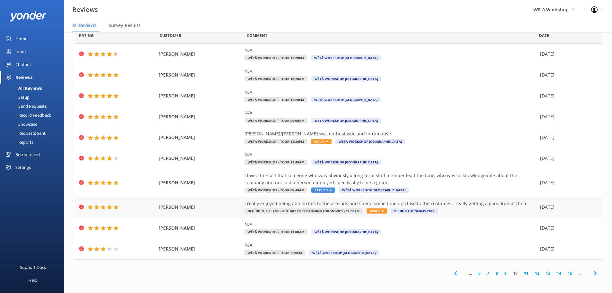
scroll to position [15, 0]
click at [528, 212] on div "I really enjoyed being able to talk to the artisans and spend some time up clos…" at bounding box center [391, 207] width 293 height 14
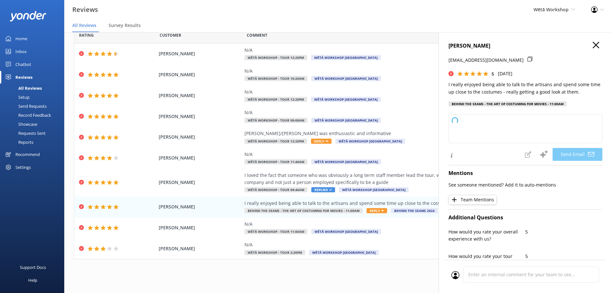
type textarea "Kia ora [PERSON_NAME], Thank you so much for your wonderful feedback! We're del…"
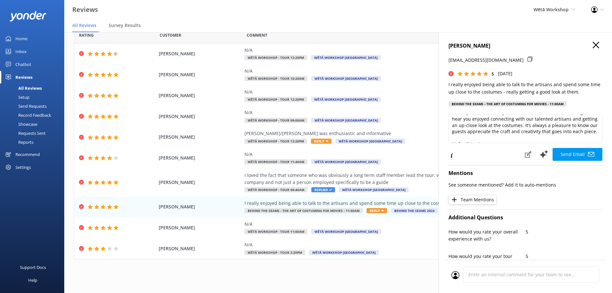
scroll to position [32, 0]
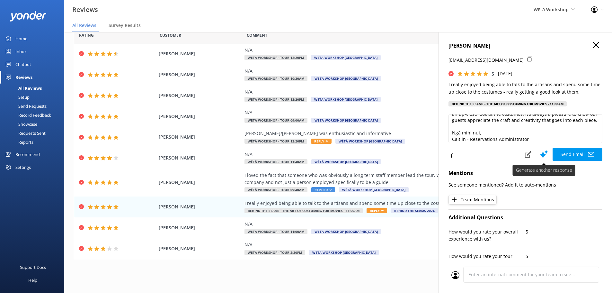
click at [562, 155] on button "Send Email" at bounding box center [578, 154] width 50 height 13
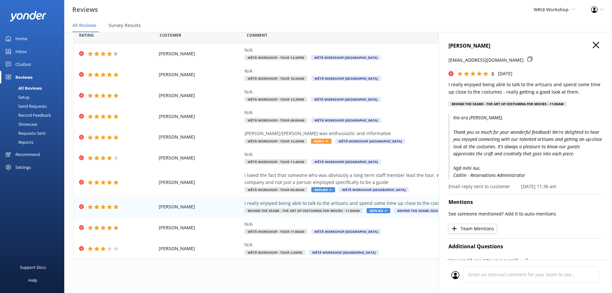
click at [593, 40] on div "[PERSON_NAME] [EMAIL_ADDRESS][DOMAIN_NAME] 5 [DATE] I really enjoyed being able…" at bounding box center [526, 178] width 174 height 293
click at [593, 48] on icon "button" at bounding box center [596, 45] width 6 height 6
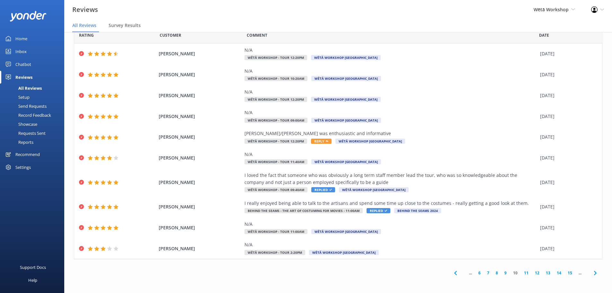
click at [524, 273] on link "11" at bounding box center [526, 273] width 11 height 6
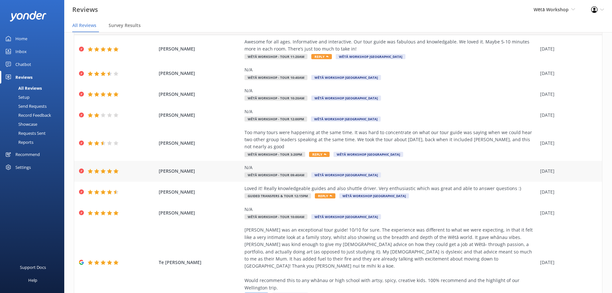
scroll to position [12, 0]
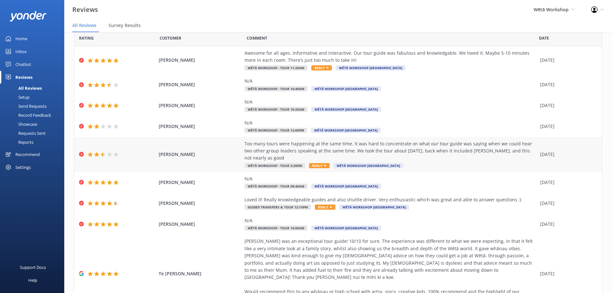
click at [315, 156] on div "Too many tours were happening at the same time. It was hard to concentrate on w…" at bounding box center [391, 151] width 293 height 22
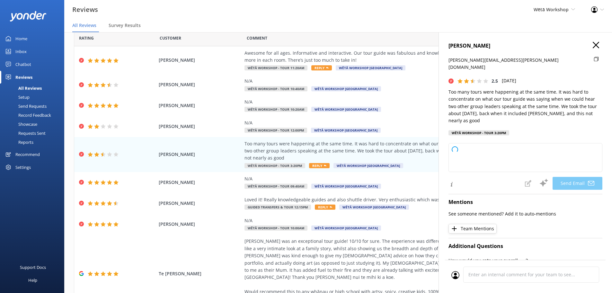
type textarea "Kia [PERSON_NAME], Thank you for taking the time to share your thoughts with us…"
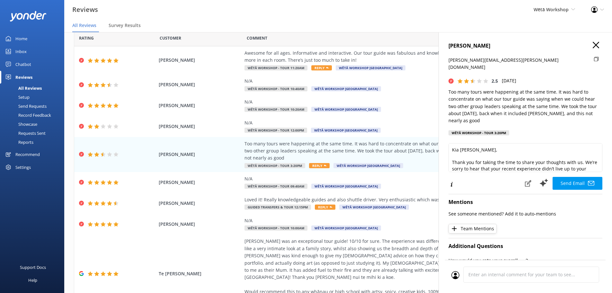
scroll to position [32, 0]
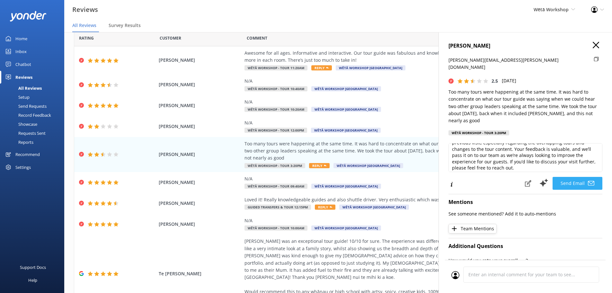
click at [573, 177] on button "Send Email" at bounding box center [578, 183] width 50 height 13
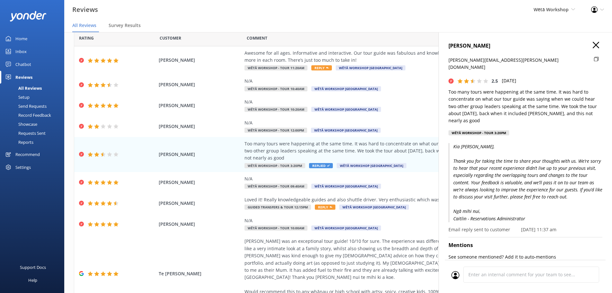
click at [593, 45] on icon "button" at bounding box center [596, 45] width 6 height 6
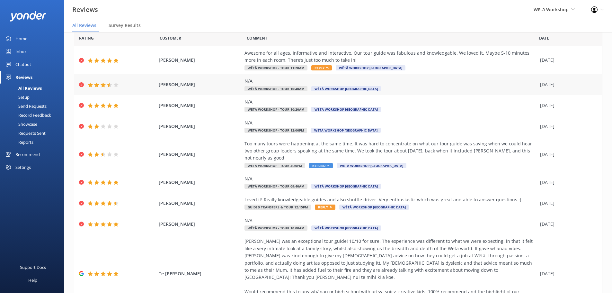
scroll to position [109, 0]
